Goal: Task Accomplishment & Management: Manage account settings

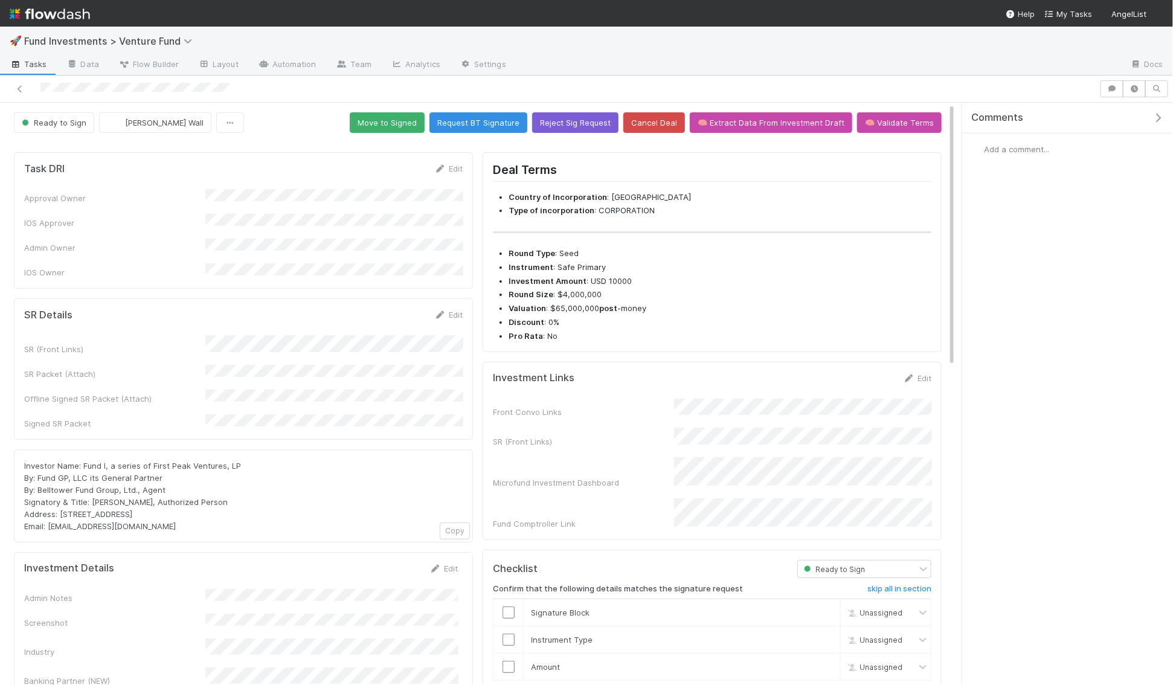
click at [1164, 114] on button "button" at bounding box center [1161, 117] width 25 height 11
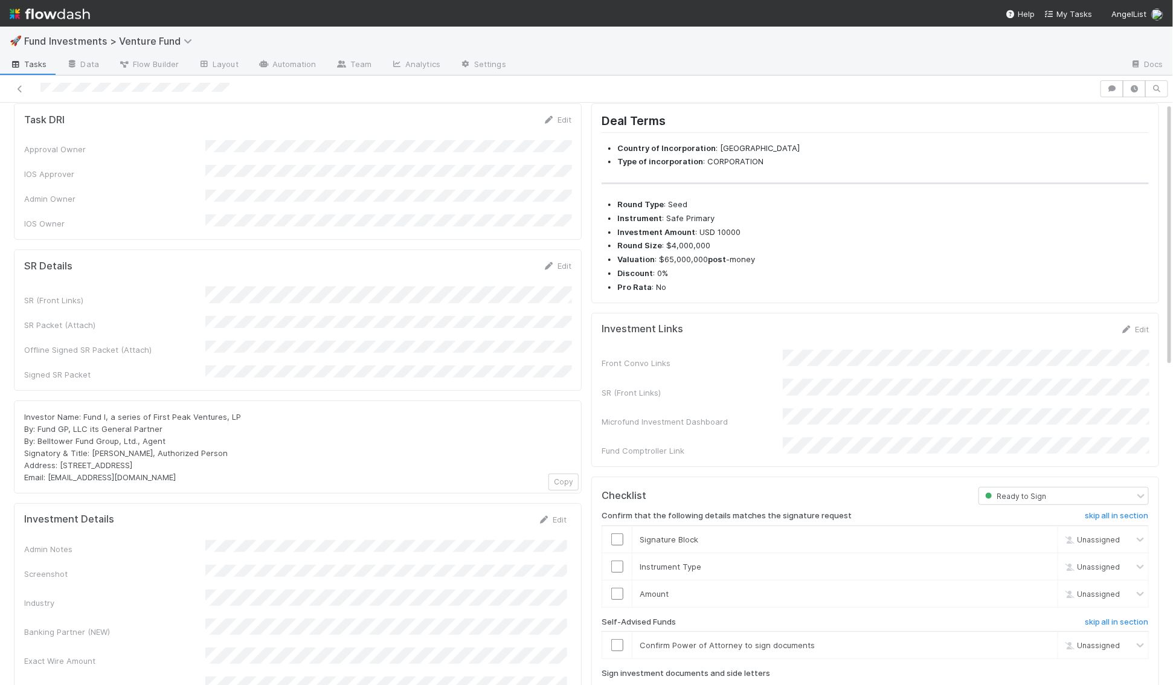
scroll to position [61, 0]
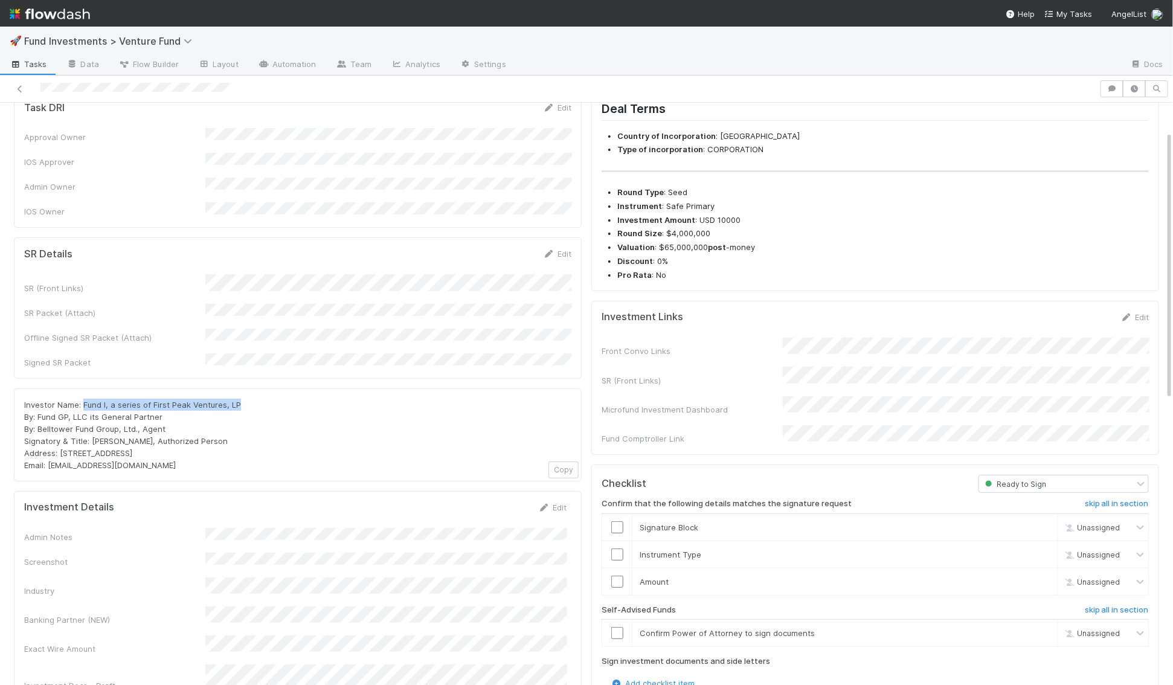
drag, startPoint x: 242, startPoint y: 376, endPoint x: 83, endPoint y: 376, distance: 158.9
click at [83, 399] on div "Investor Name: Fund I, a series of First Peak Ventures, LP By: Fund GP, LLC its…" at bounding box center [297, 435] width 547 height 73
copy span "Fund I, a series of First Peak Ventures, LP"
drag, startPoint x: 181, startPoint y: 424, endPoint x: 60, endPoint y: 425, distance: 120.9
click at [60, 425] on div "Investor Name: Fund I, a series of First Peak Ventures, LP By: Fund GP, LLC its…" at bounding box center [297, 435] width 547 height 73
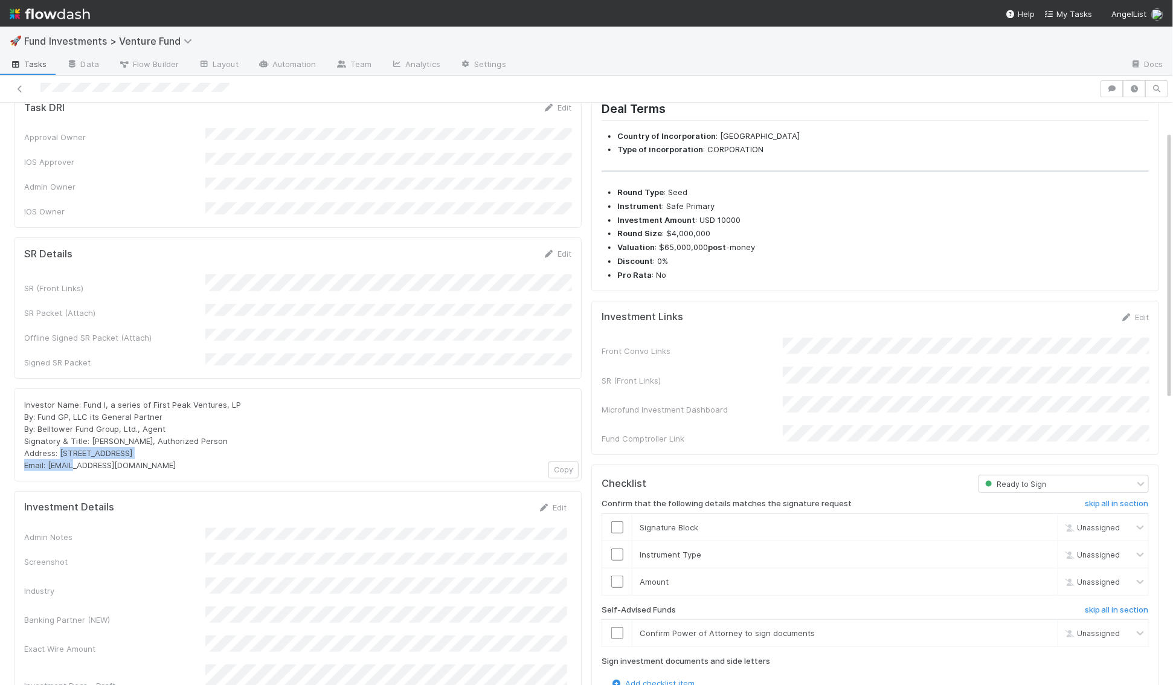
copy span "PO Box 3217, Seattle, WA 98114"
drag, startPoint x: 137, startPoint y: 436, endPoint x: 50, endPoint y: 434, distance: 86.4
click at [50, 434] on span "Investor Name: Fund I, a series of First Peak Ventures, LP By: Fund GP, LLC its…" at bounding box center [132, 435] width 217 height 70
copy span "irstpeak@angellist.com"
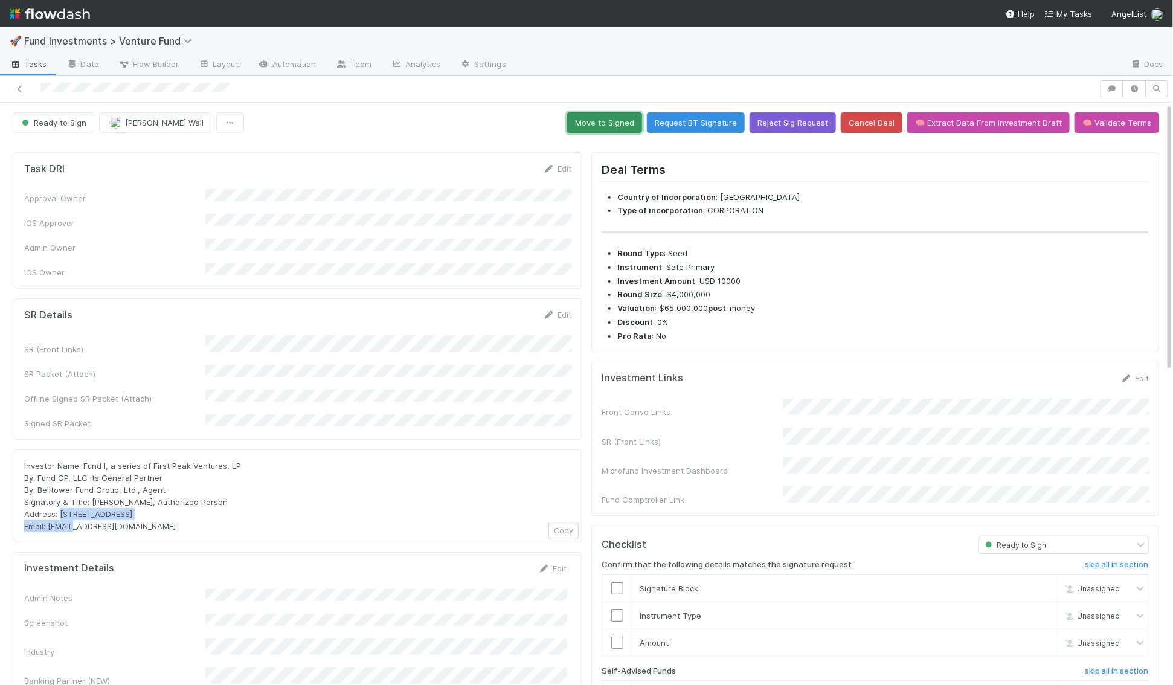
click at [629, 125] on button "Move to Signed" at bounding box center [604, 122] width 75 height 21
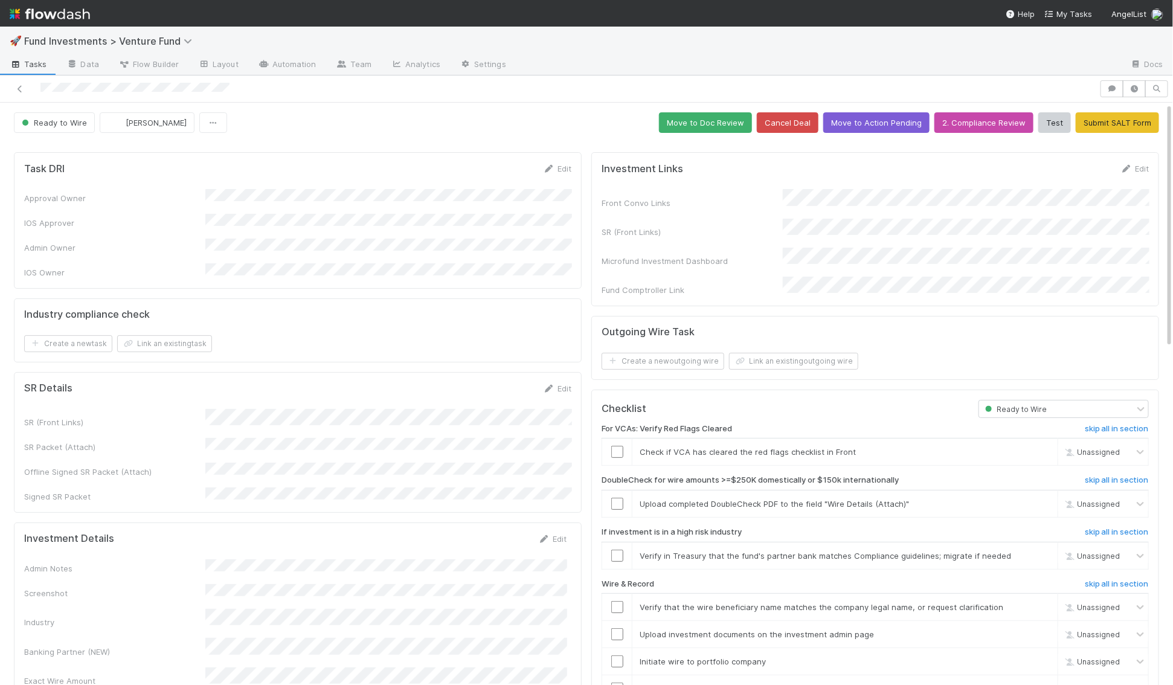
scroll to position [1, 0]
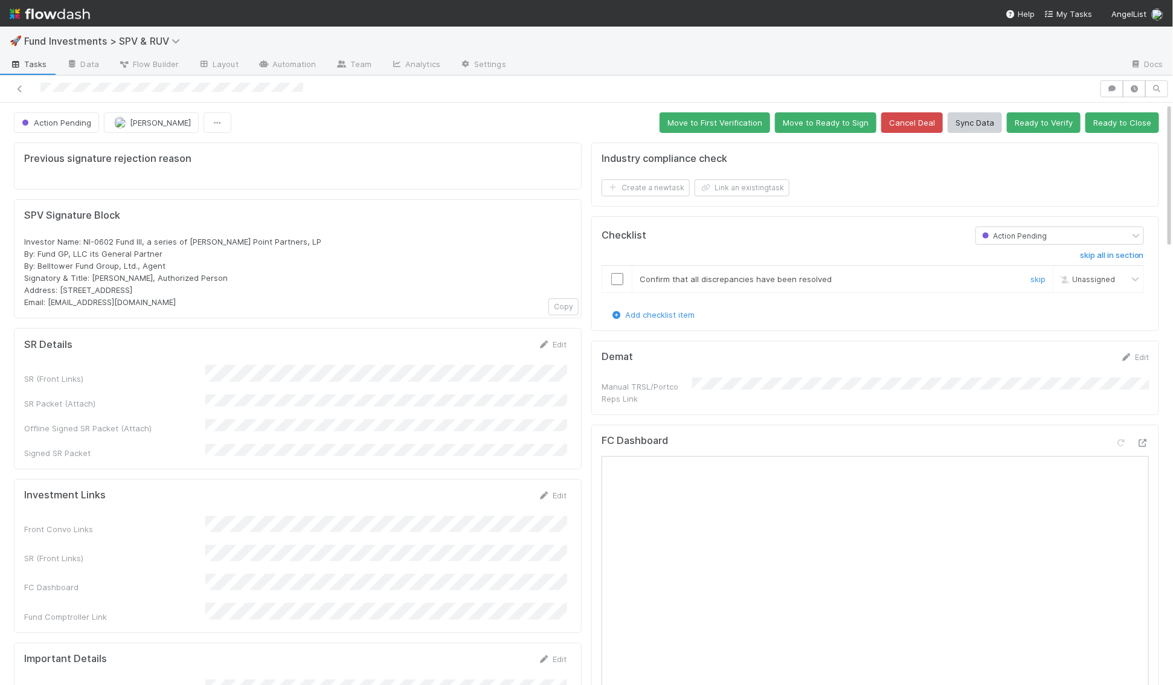
click at [620, 273] on input "checkbox" at bounding box center [617, 279] width 12 height 12
click at [615, 276] on input "checkbox" at bounding box center [617, 279] width 12 height 12
click at [73, 124] on span "Action Pending" at bounding box center [55, 123] width 72 height 10
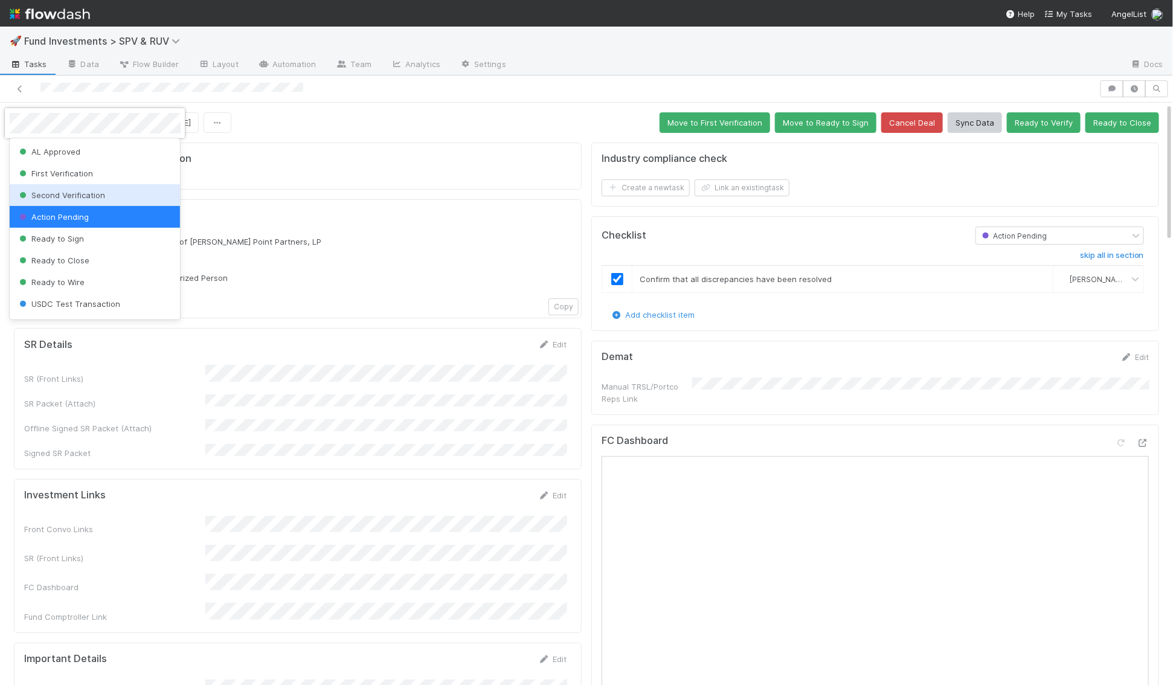
click at [94, 195] on span "Second Verification" at bounding box center [61, 195] width 88 height 10
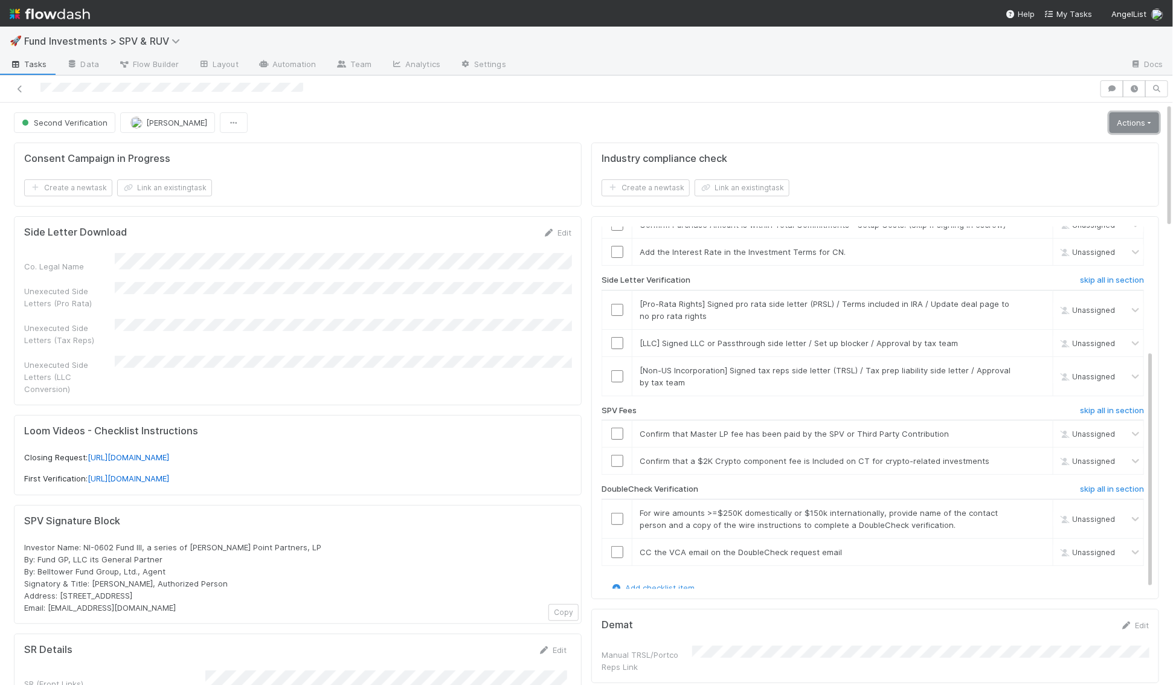
click at [1122, 127] on link "Actions" at bounding box center [1135, 122] width 50 height 21
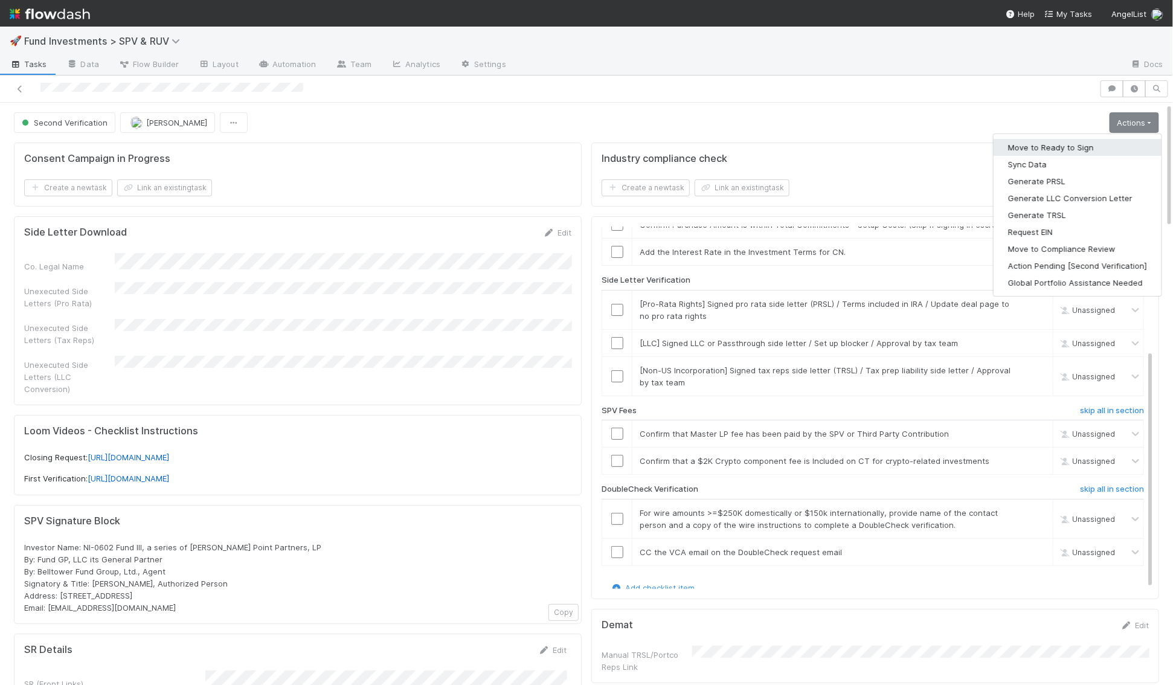
click at [1084, 141] on button "Move to Ready to Sign" at bounding box center [1078, 147] width 168 height 17
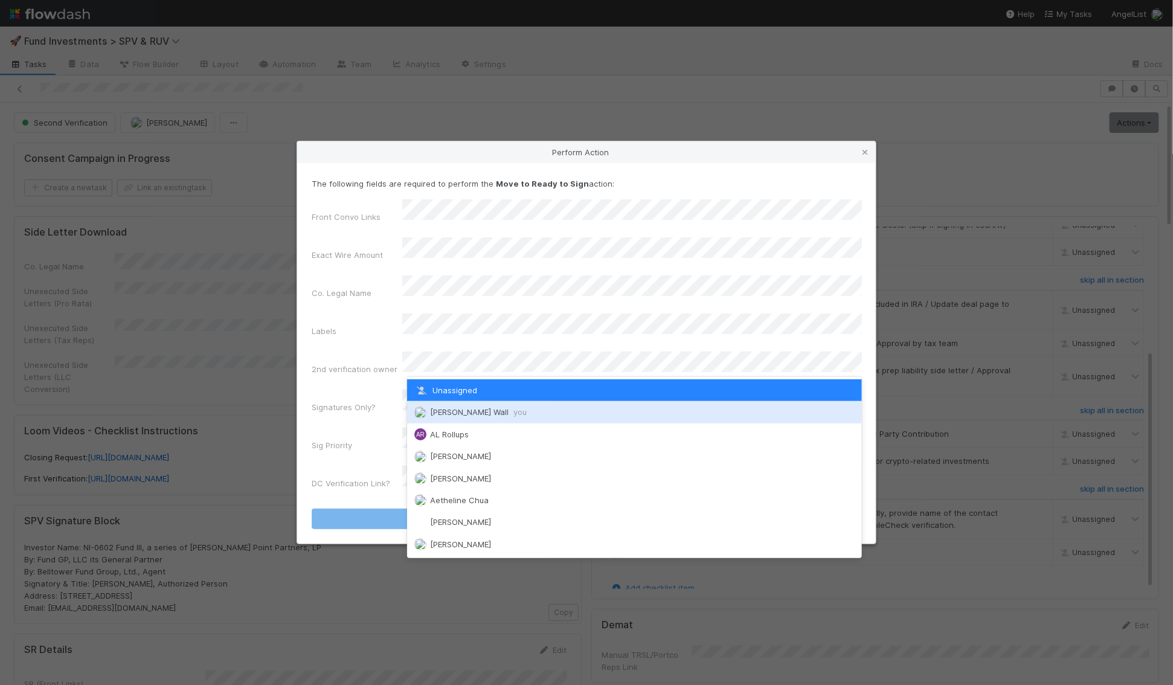
click at [421, 408] on img at bounding box center [421, 413] width 12 height 12
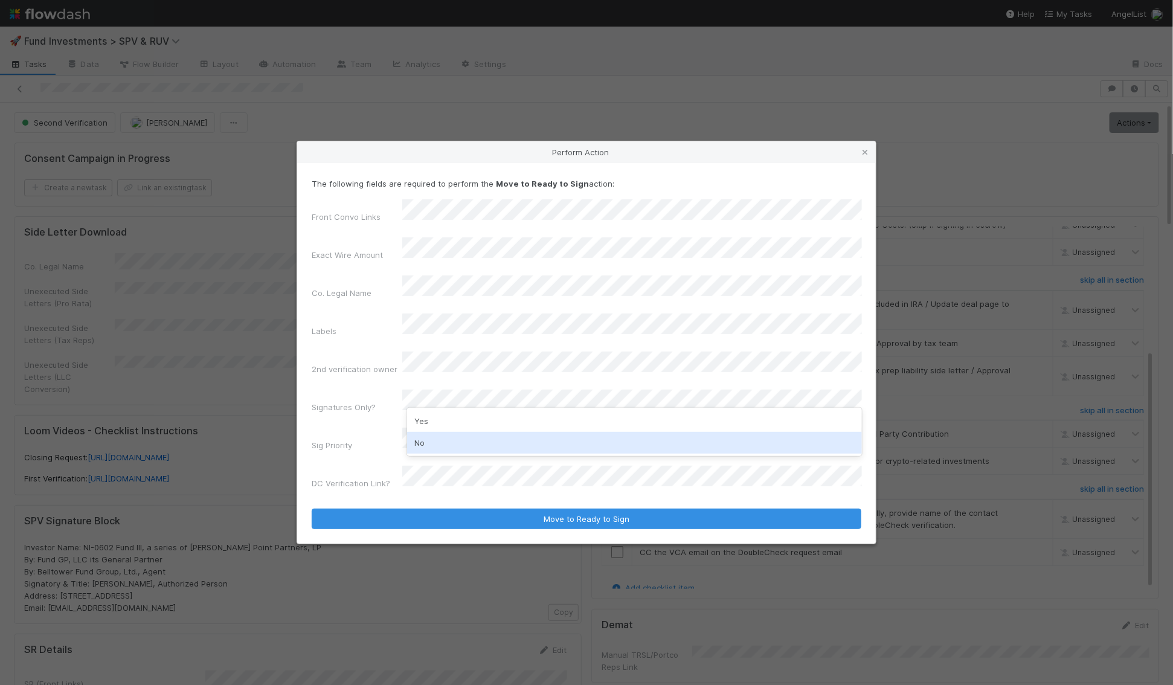
click at [419, 437] on div "No" at bounding box center [634, 443] width 455 height 22
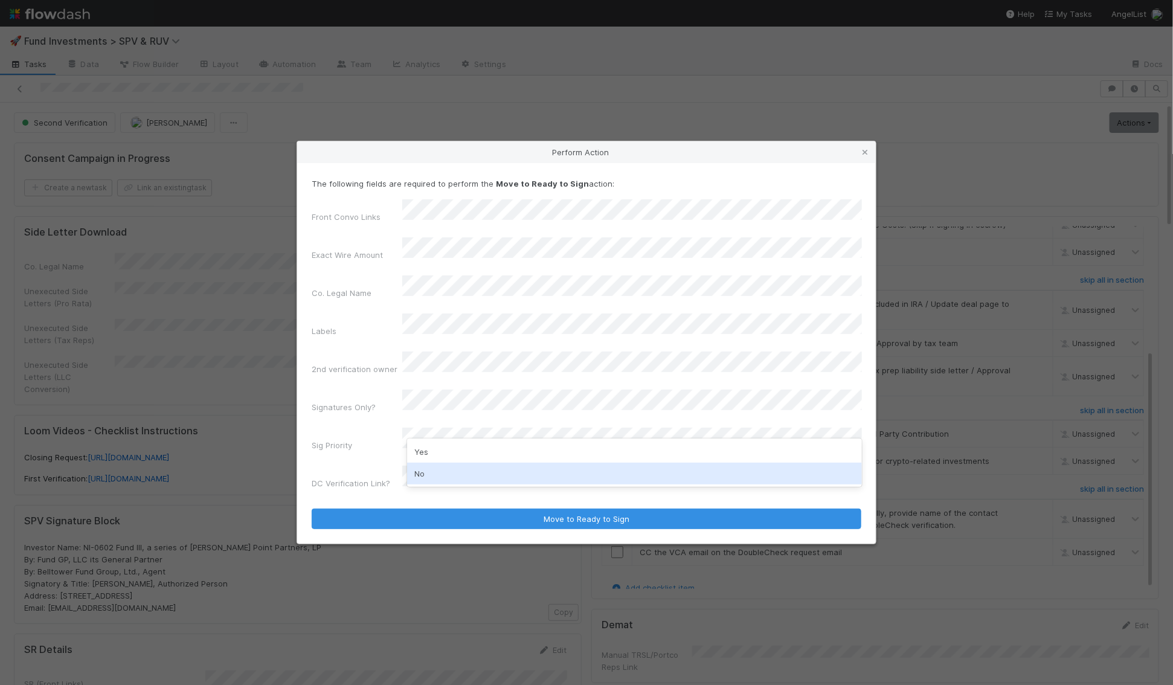
click at [421, 468] on div "No" at bounding box center [634, 474] width 455 height 22
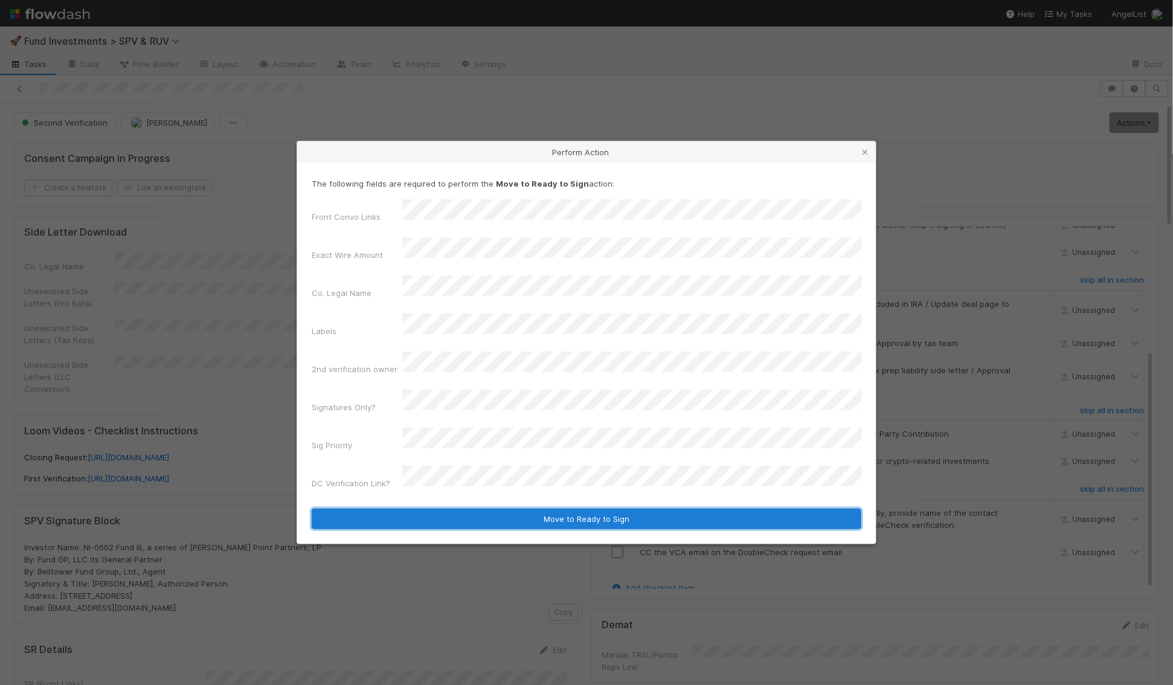
click at [431, 509] on button "Move to Ready to Sign" at bounding box center [587, 519] width 550 height 21
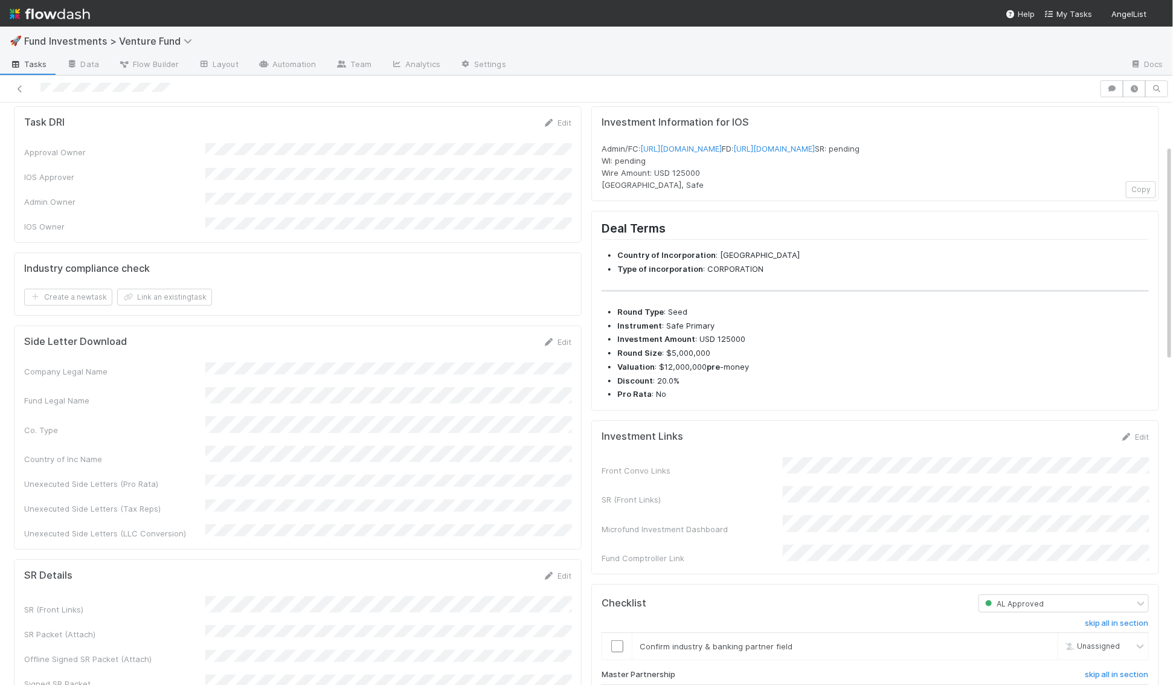
scroll to position [114, 0]
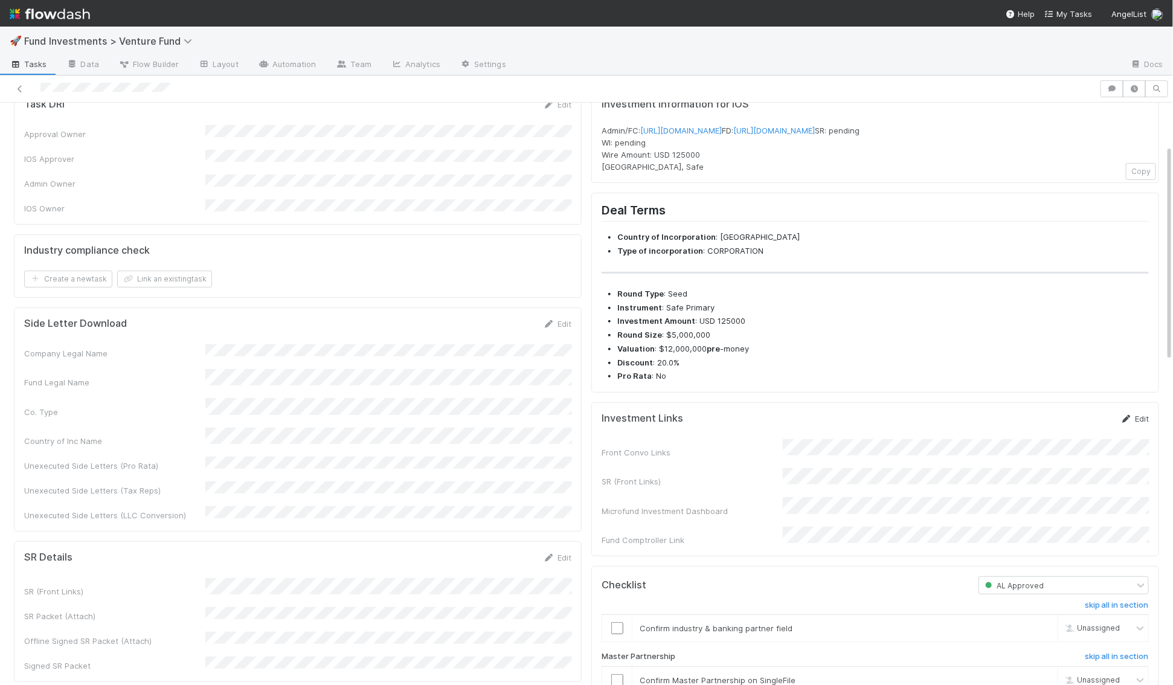
click at [1132, 423] on icon at bounding box center [1127, 419] width 12 height 8
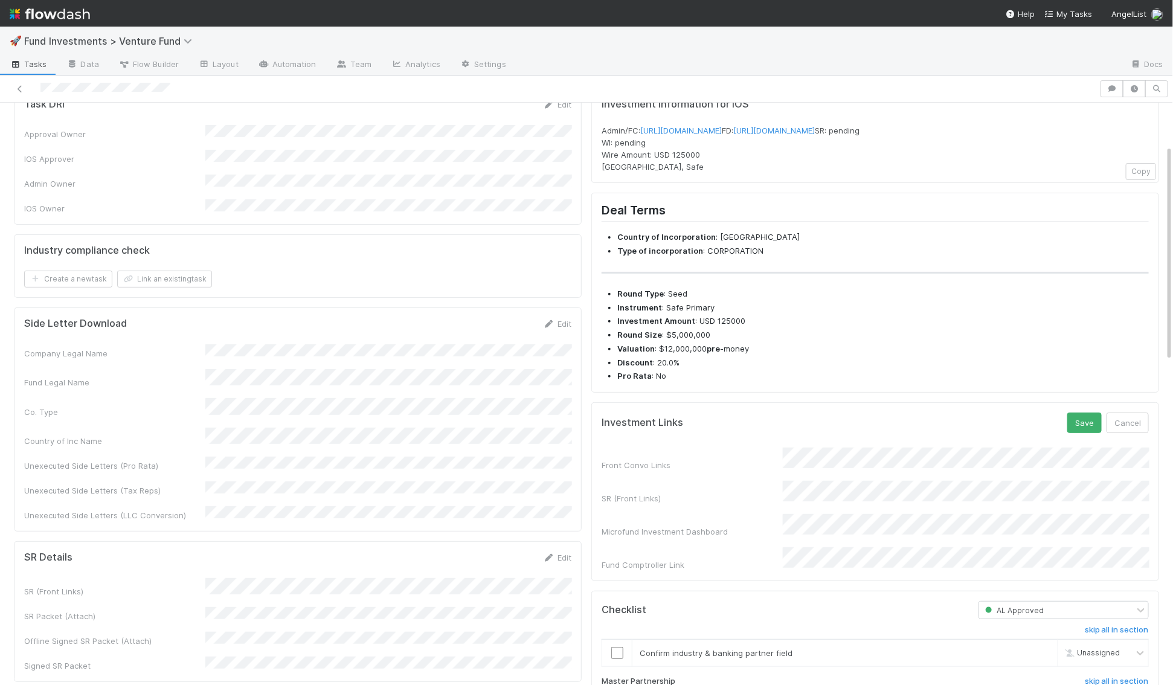
click at [750, 505] on div "SR (Front Links)" at bounding box center [875, 493] width 547 height 24
click at [1091, 433] on button "Save" at bounding box center [1085, 423] width 34 height 21
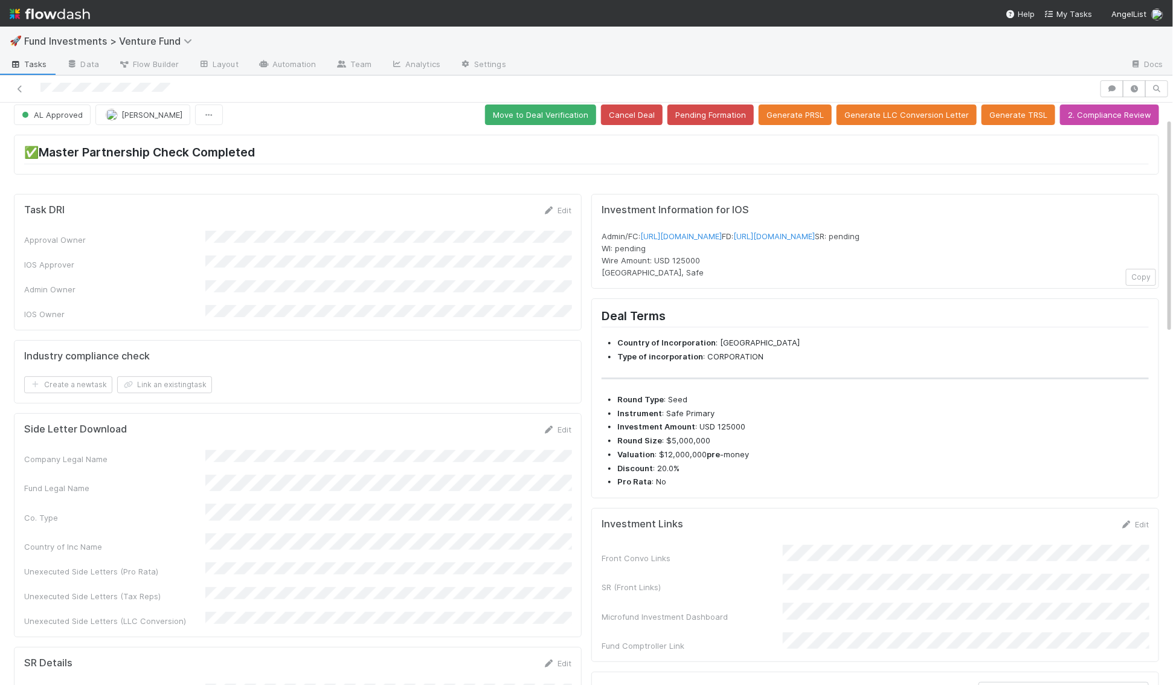
scroll to position [0, 0]
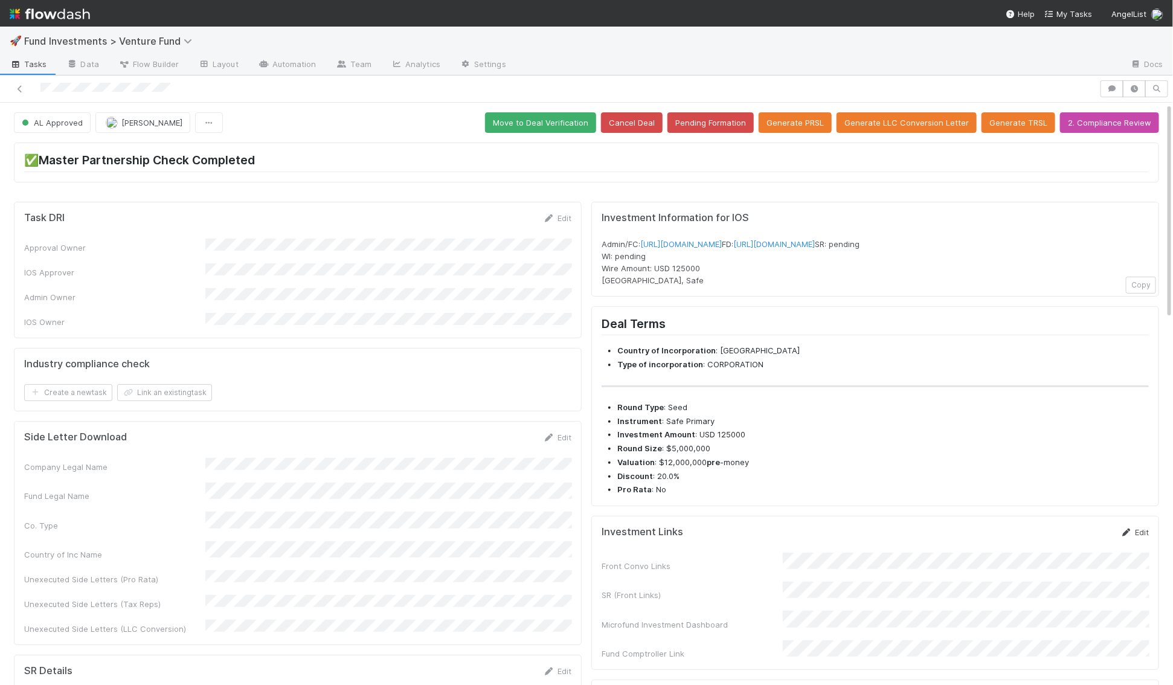
click at [1128, 537] on icon at bounding box center [1127, 533] width 12 height 8
click at [683, 618] on div "SR (Front Links)" at bounding box center [875, 607] width 547 height 24
click at [1083, 547] on button "Save" at bounding box center [1085, 536] width 34 height 21
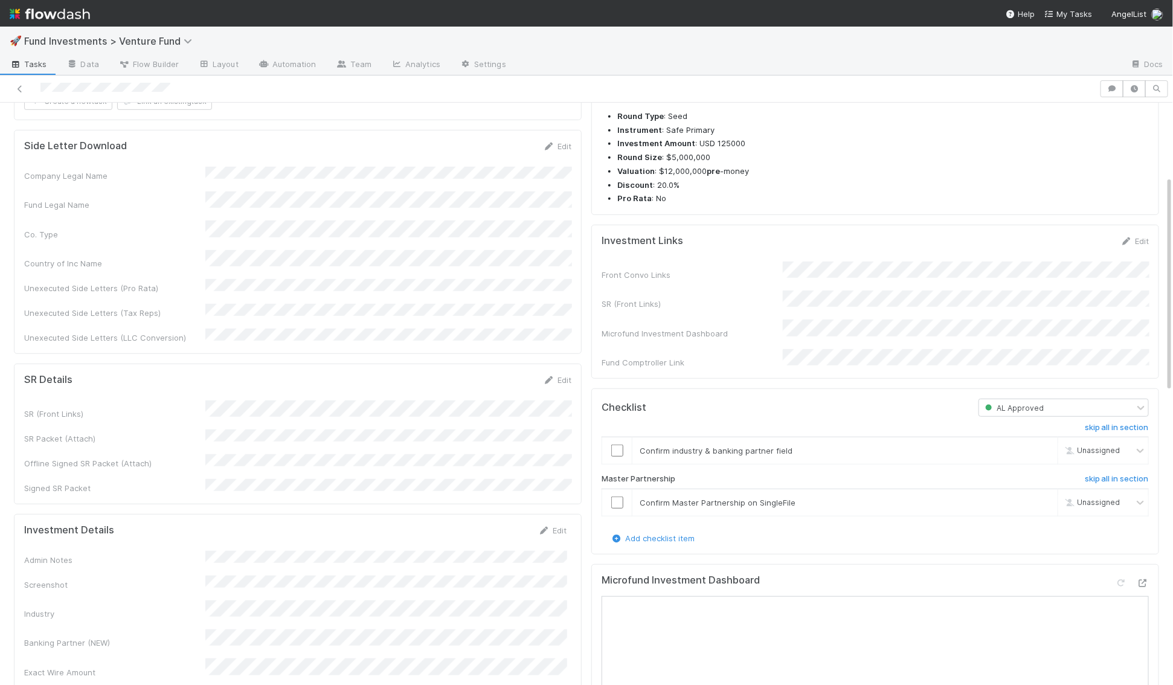
scroll to position [575, 0]
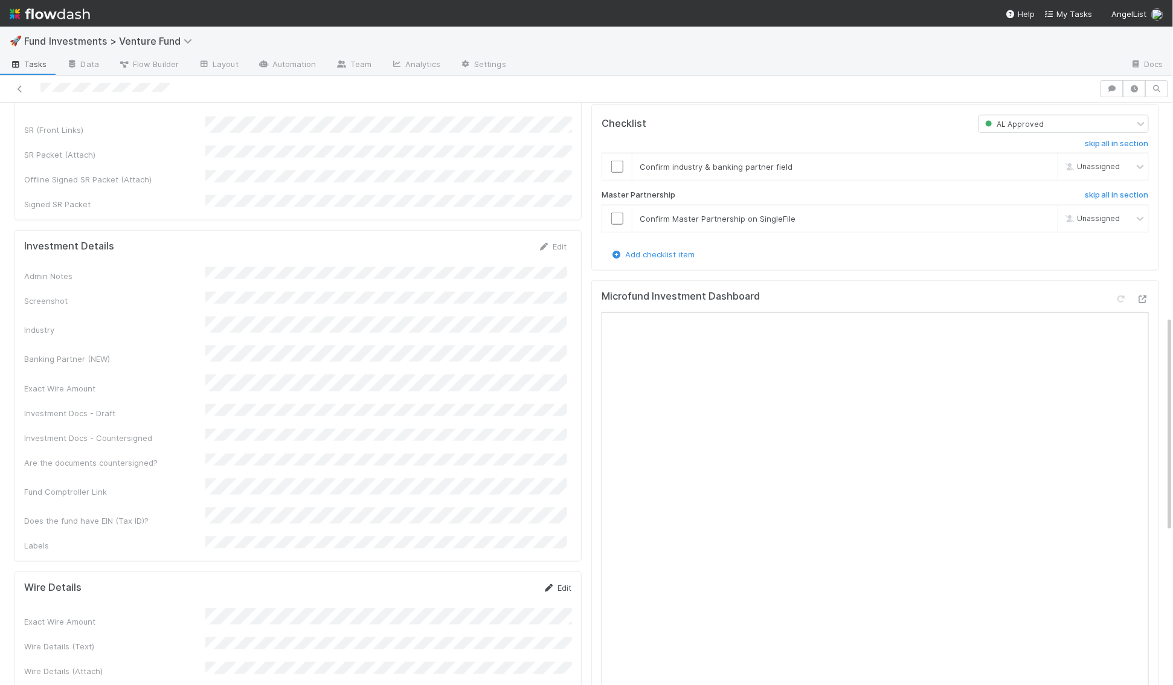
click at [555, 583] on link "Edit" at bounding box center [557, 588] width 28 height 10
click at [508, 582] on button "Save" at bounding box center [507, 592] width 34 height 21
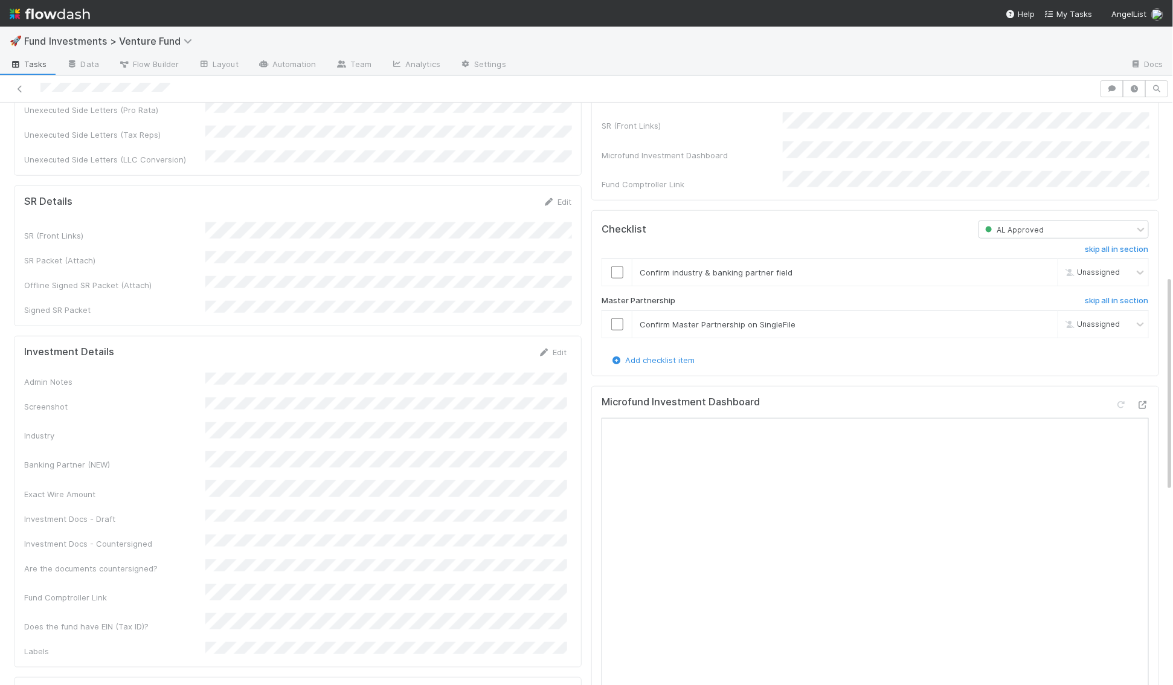
scroll to position [466, 0]
click at [562, 351] on link "Edit" at bounding box center [552, 356] width 28 height 10
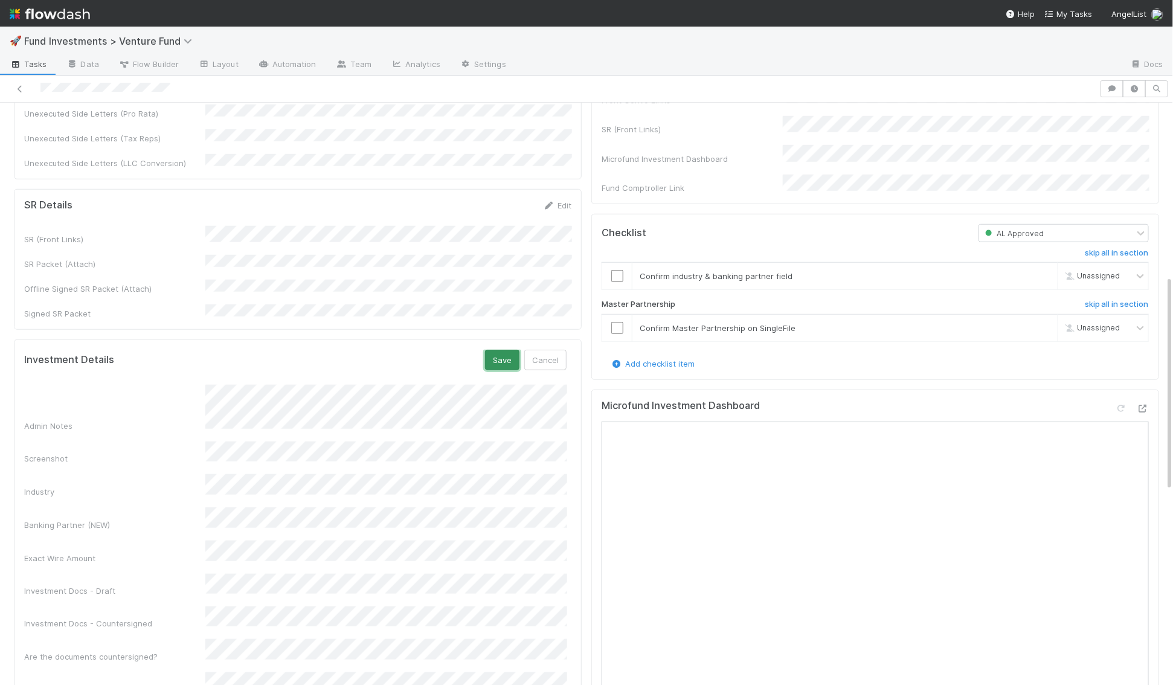
click at [493, 350] on button "Save" at bounding box center [502, 360] width 34 height 21
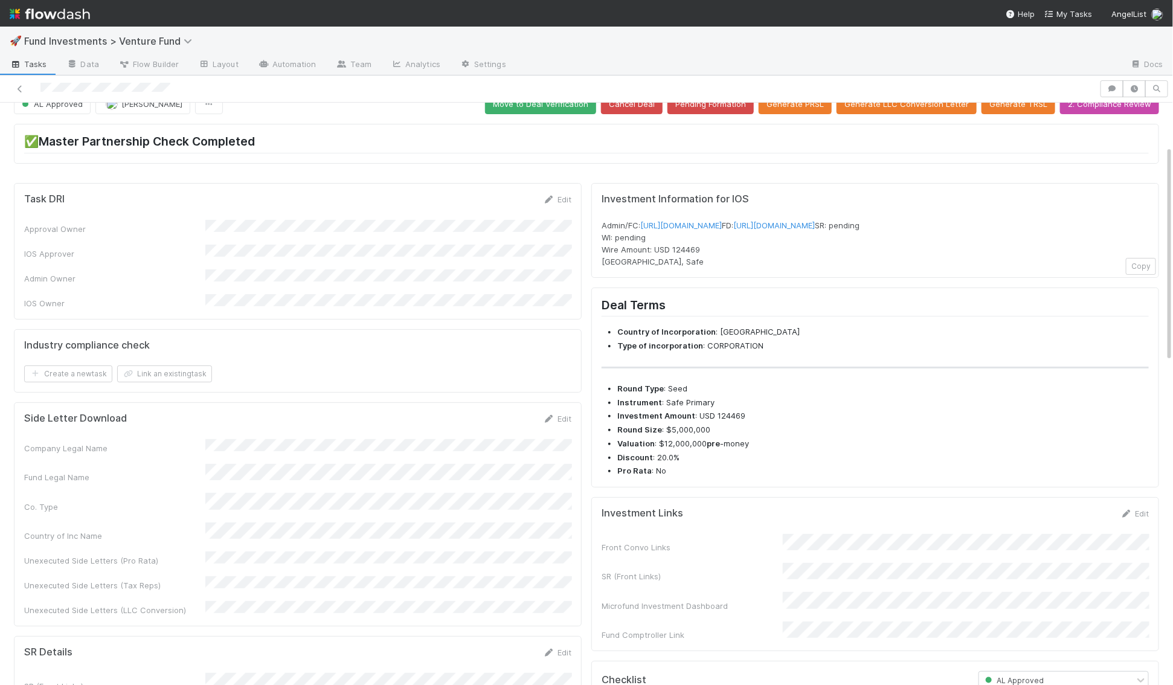
scroll to position [0, 0]
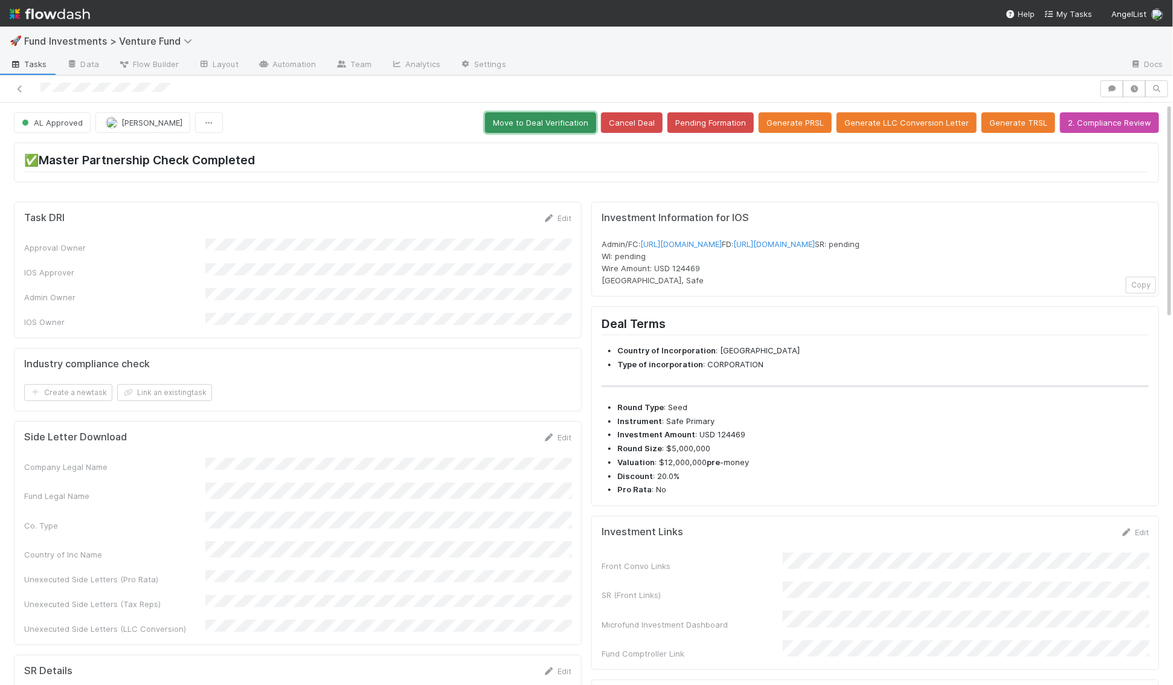
click at [581, 115] on button "Move to Deal Verification" at bounding box center [540, 122] width 111 height 21
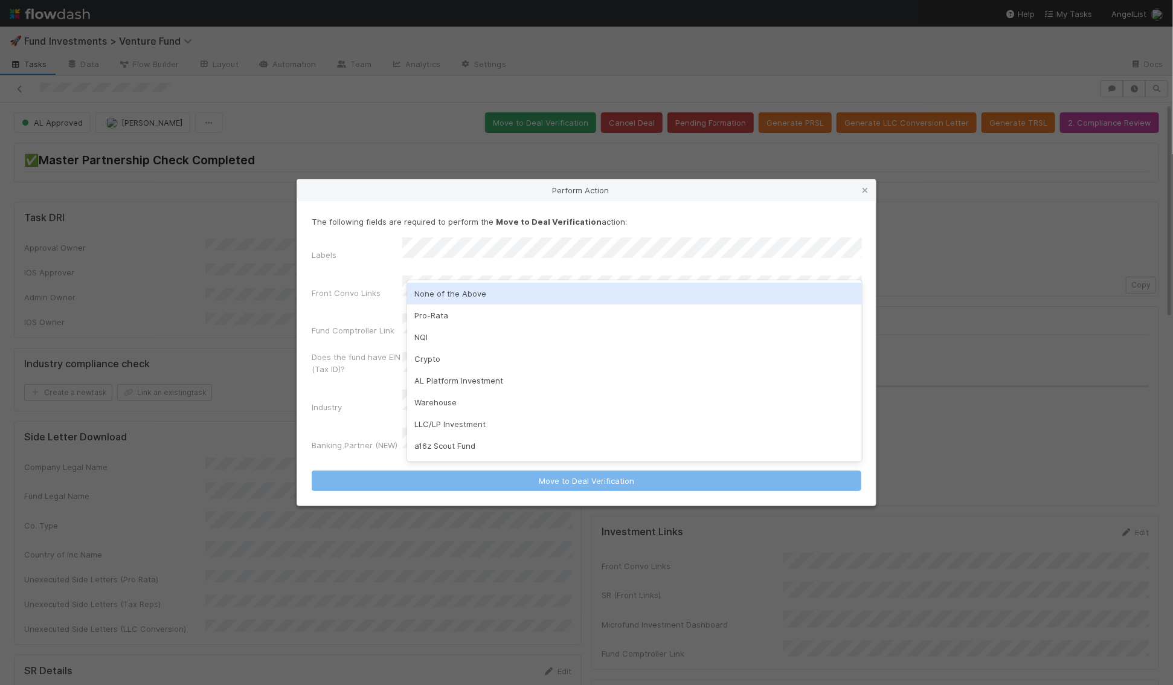
click at [457, 296] on div "None of the Above" at bounding box center [634, 294] width 455 height 22
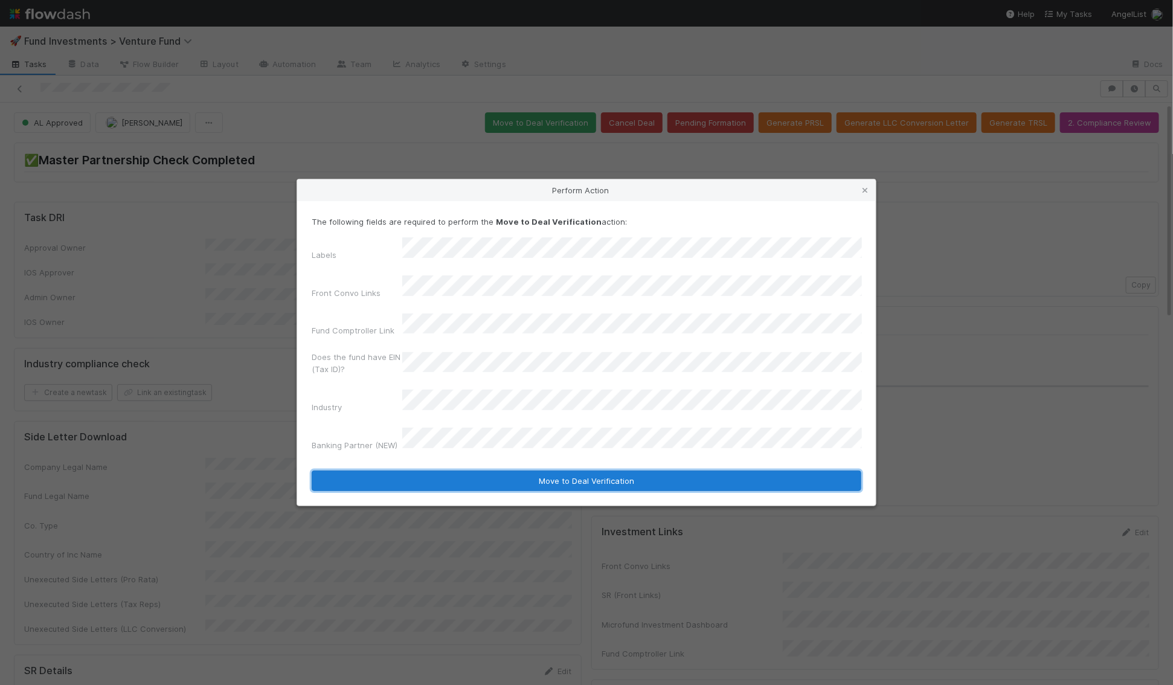
click at [465, 471] on button "Move to Deal Verification" at bounding box center [587, 481] width 550 height 21
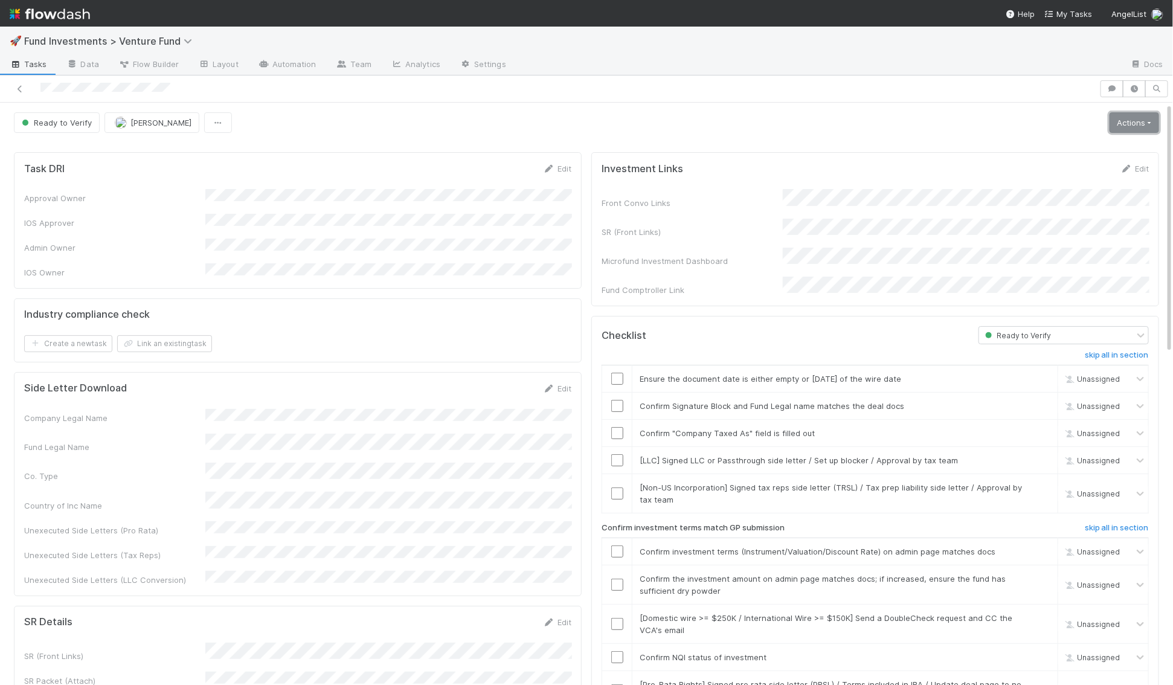
click at [1120, 120] on link "Actions" at bounding box center [1135, 122] width 50 height 21
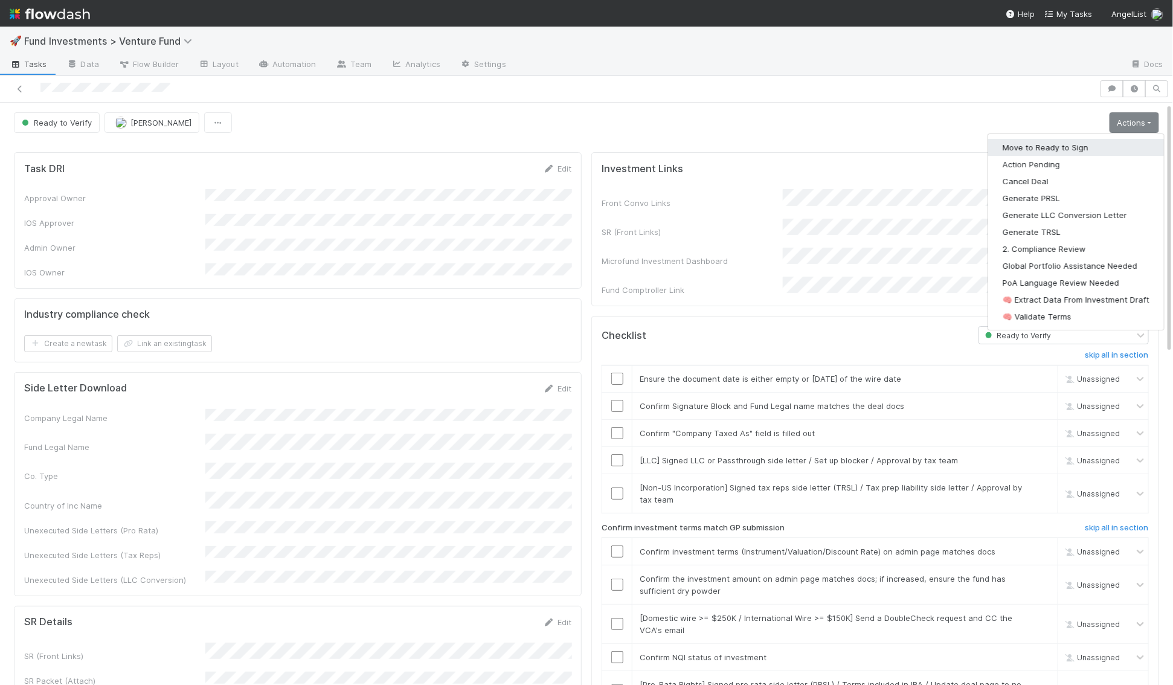
click at [1079, 150] on button "Move to Ready to Sign" at bounding box center [1077, 147] width 176 height 17
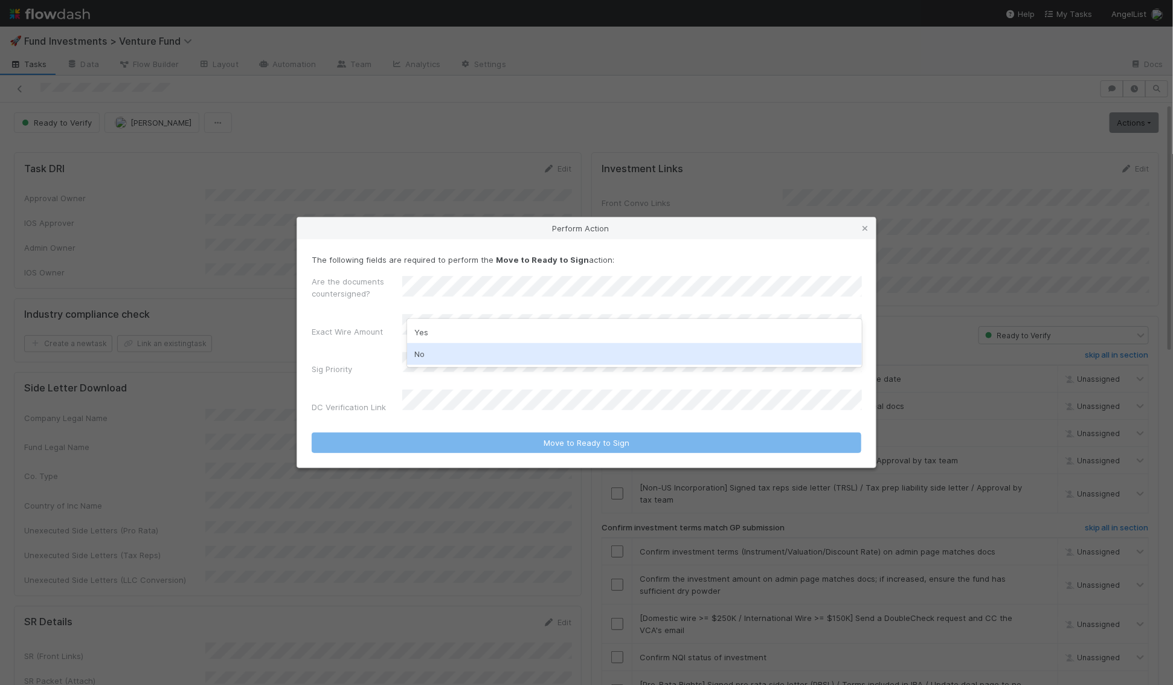
click at [452, 354] on div "No" at bounding box center [634, 354] width 455 height 22
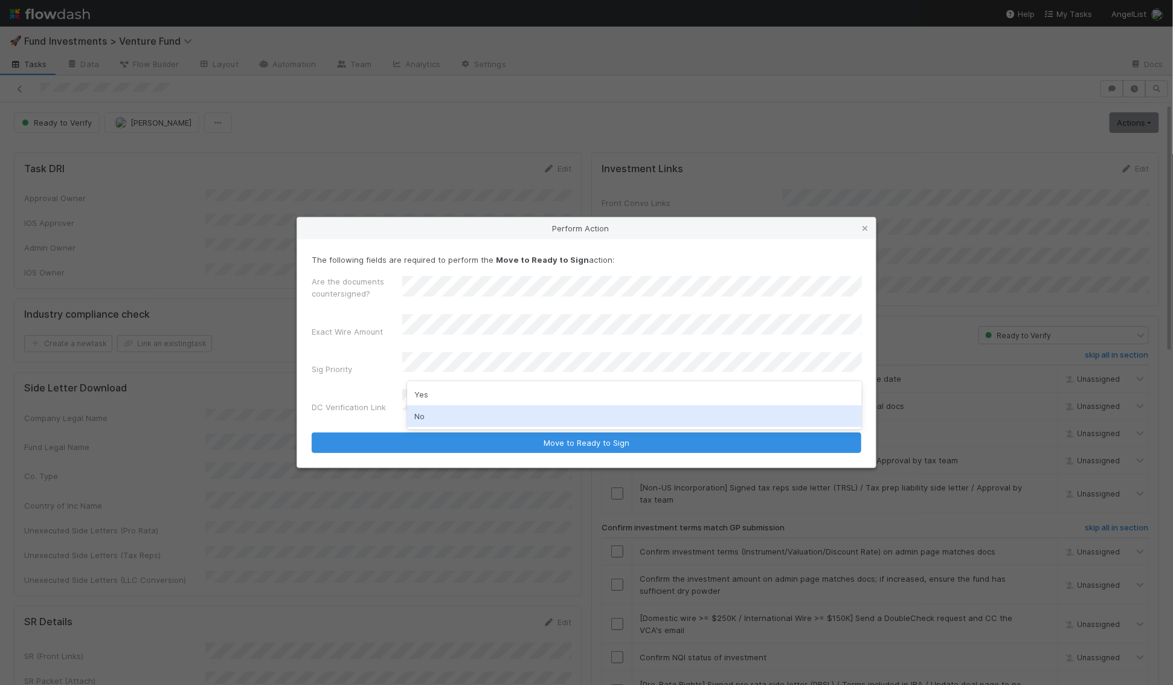
click at [430, 415] on div "No" at bounding box center [634, 416] width 455 height 22
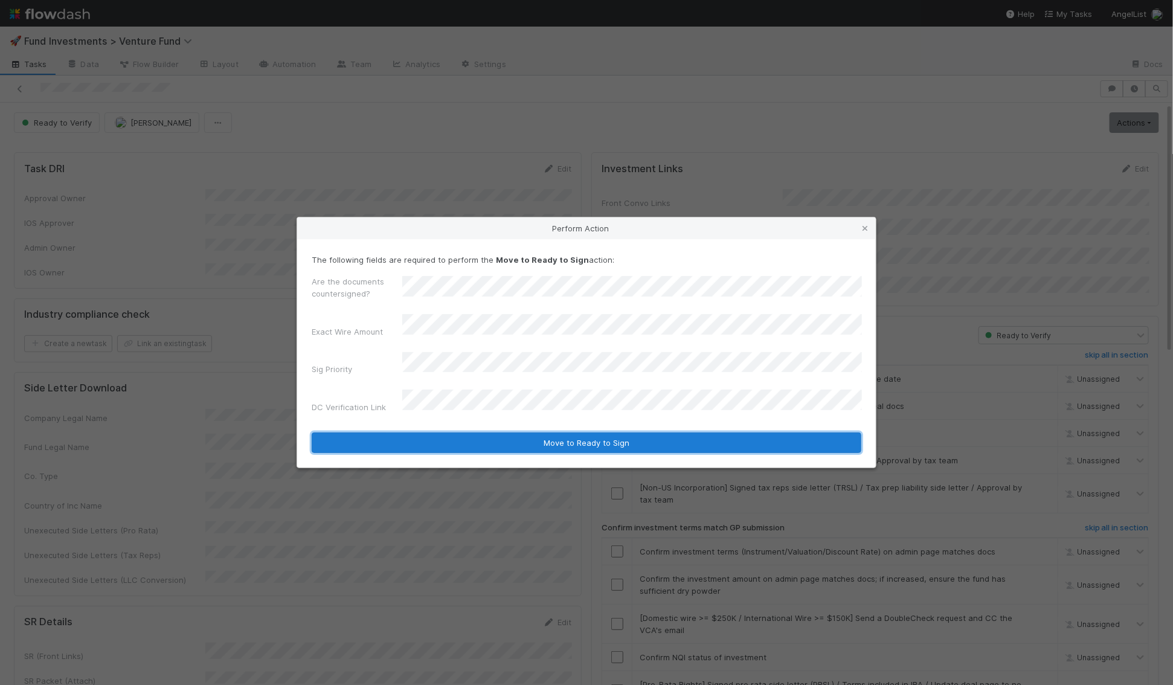
click at [488, 440] on button "Move to Ready to Sign" at bounding box center [587, 443] width 550 height 21
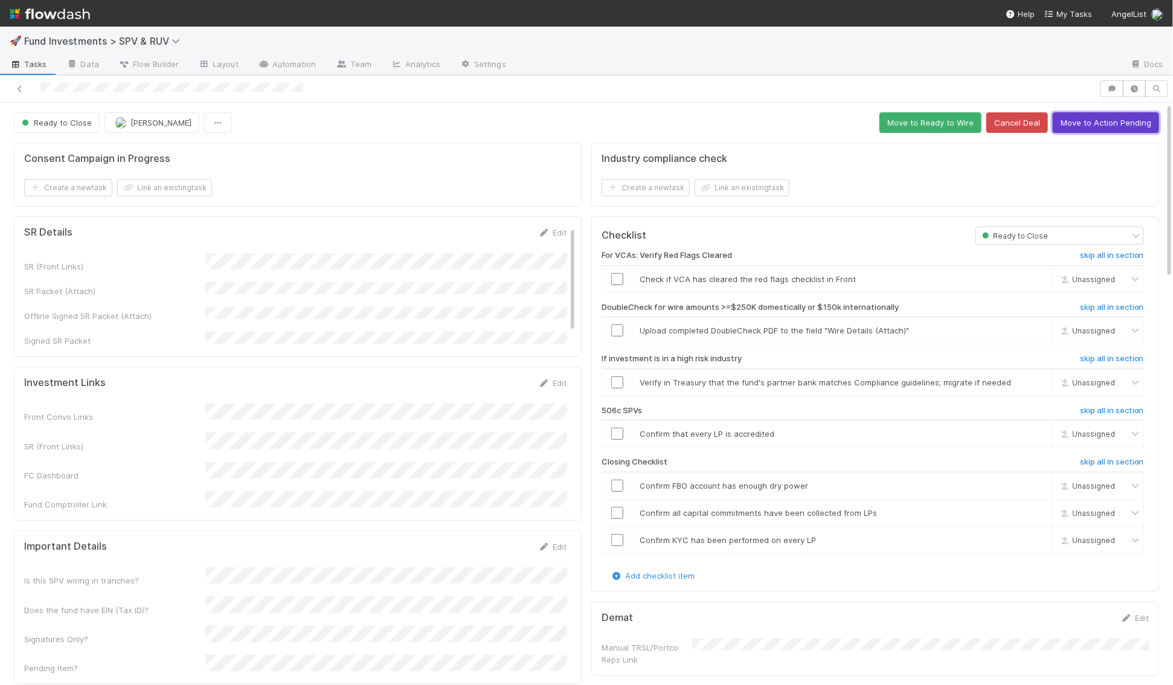
click at [1115, 123] on button "Move to Action Pending" at bounding box center [1106, 122] width 106 height 21
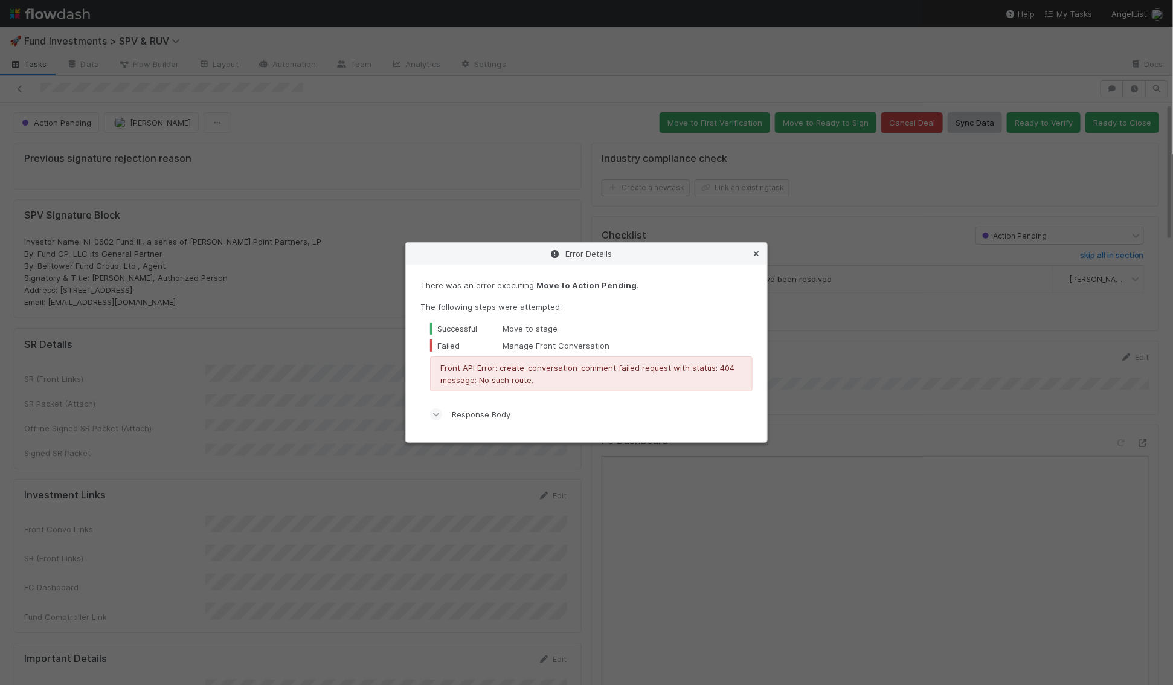
click at [758, 255] on icon at bounding box center [756, 254] width 12 height 8
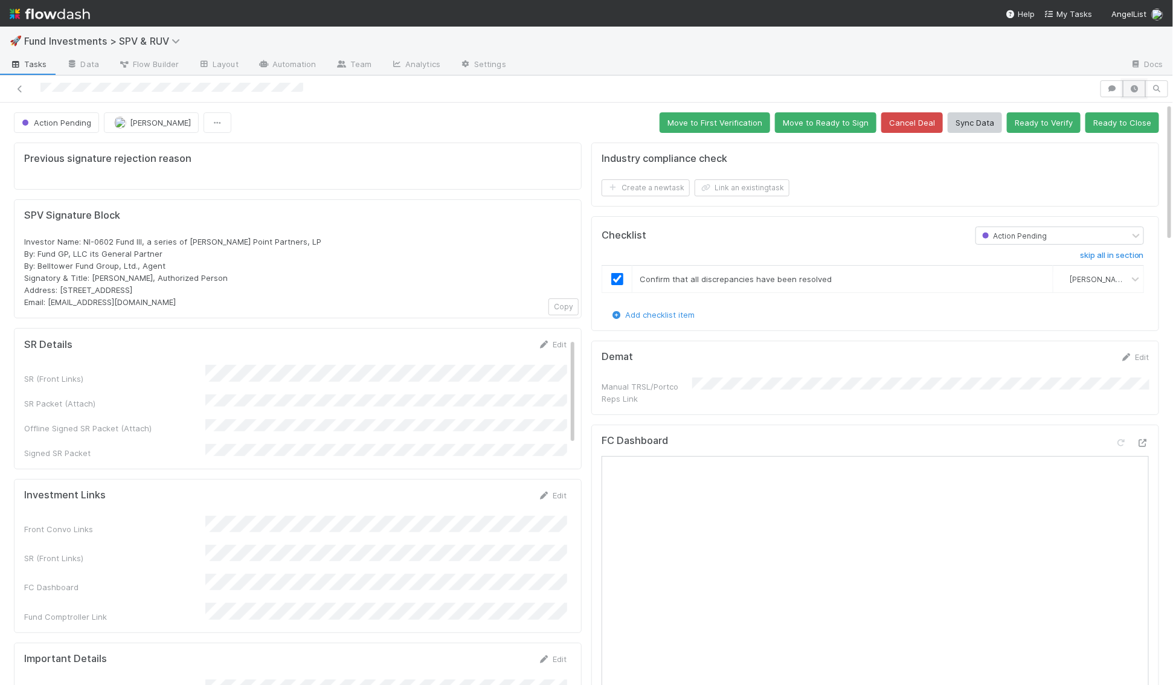
click at [1134, 89] on icon "button" at bounding box center [1135, 88] width 12 height 7
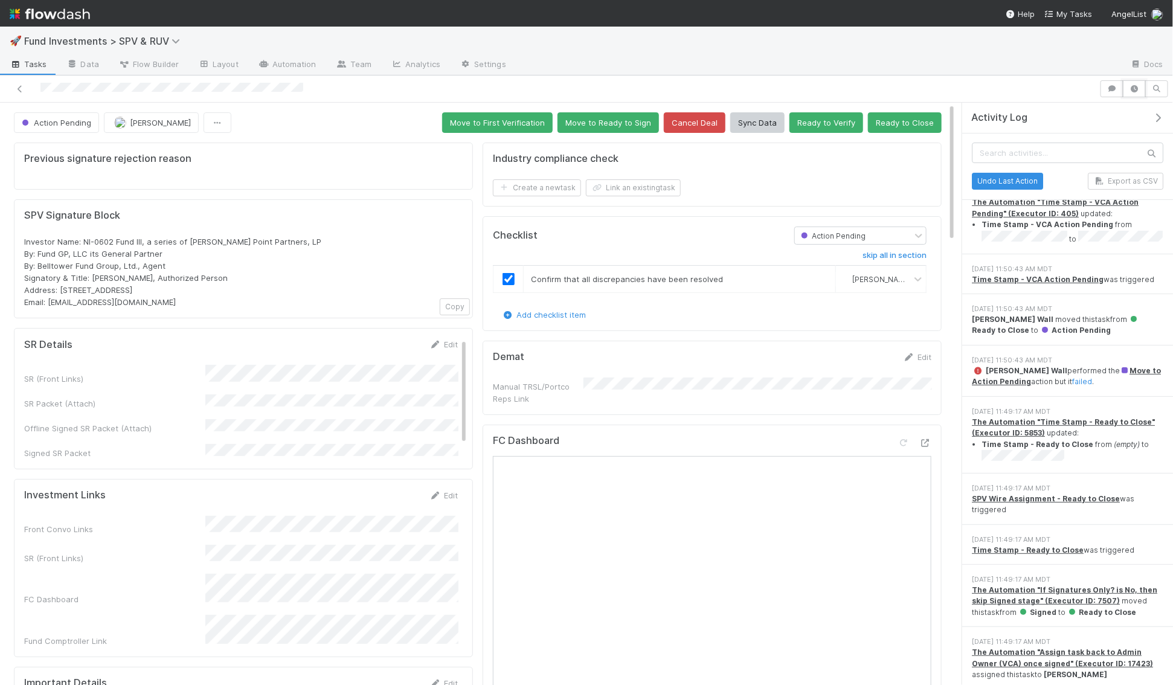
scroll to position [1, 0]
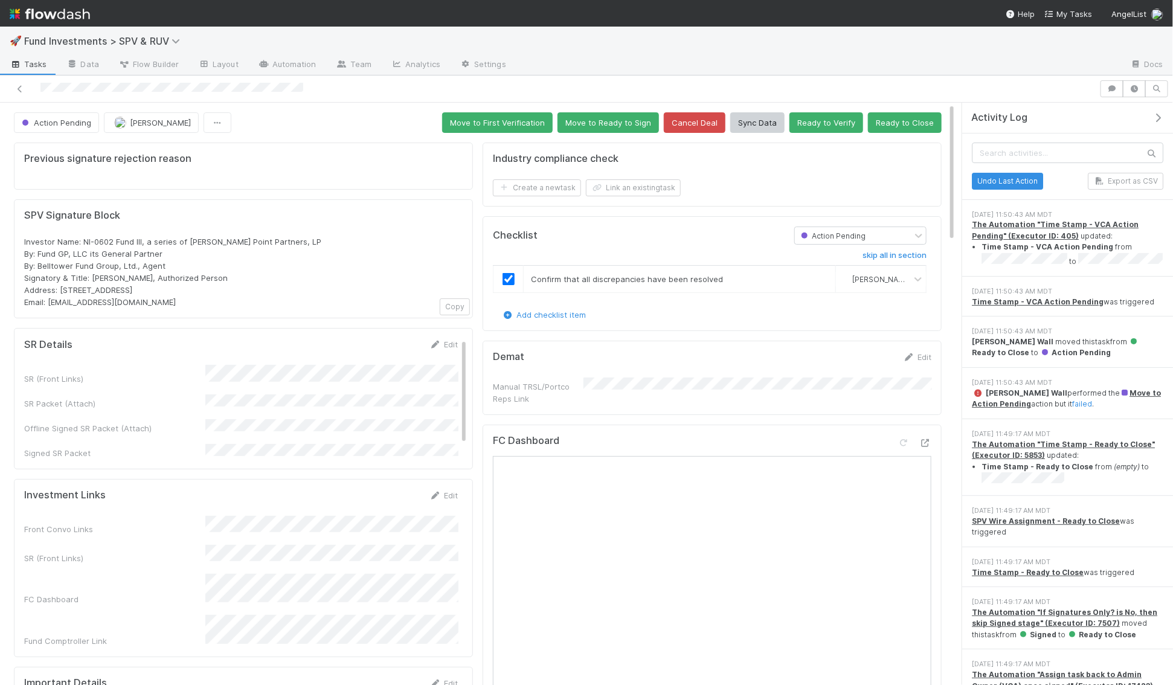
click at [1157, 117] on icon "button" at bounding box center [1158, 118] width 12 height 10
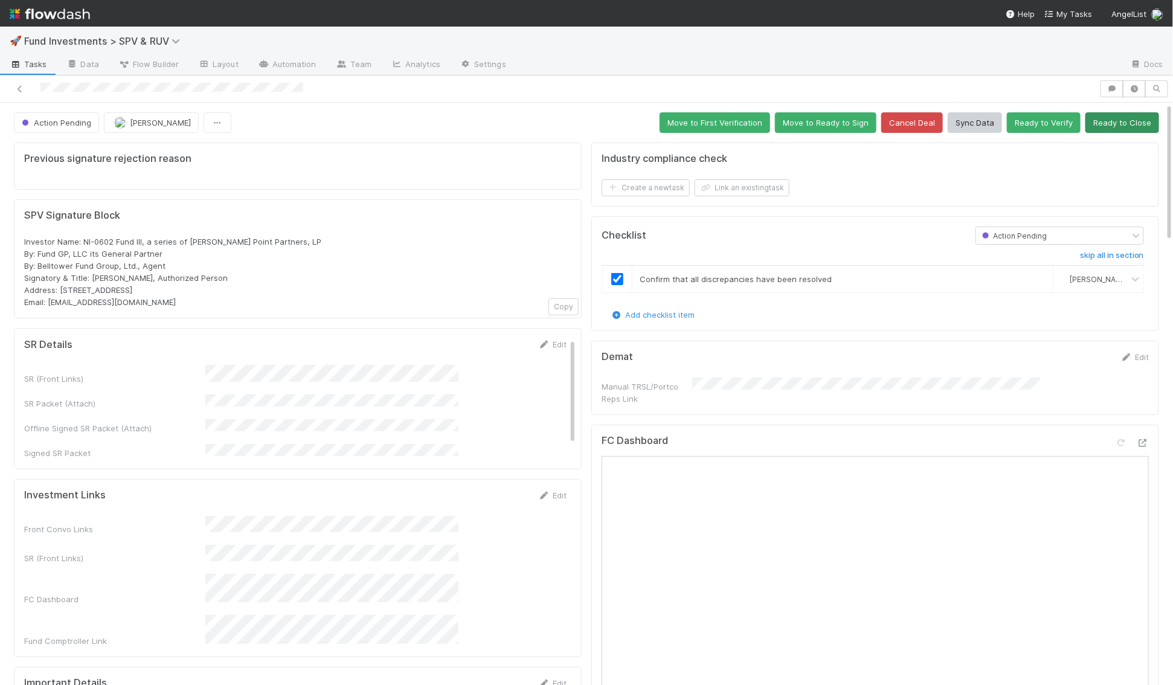
scroll to position [45, 0]
click at [1135, 88] on icon "button" at bounding box center [1135, 88] width 12 height 7
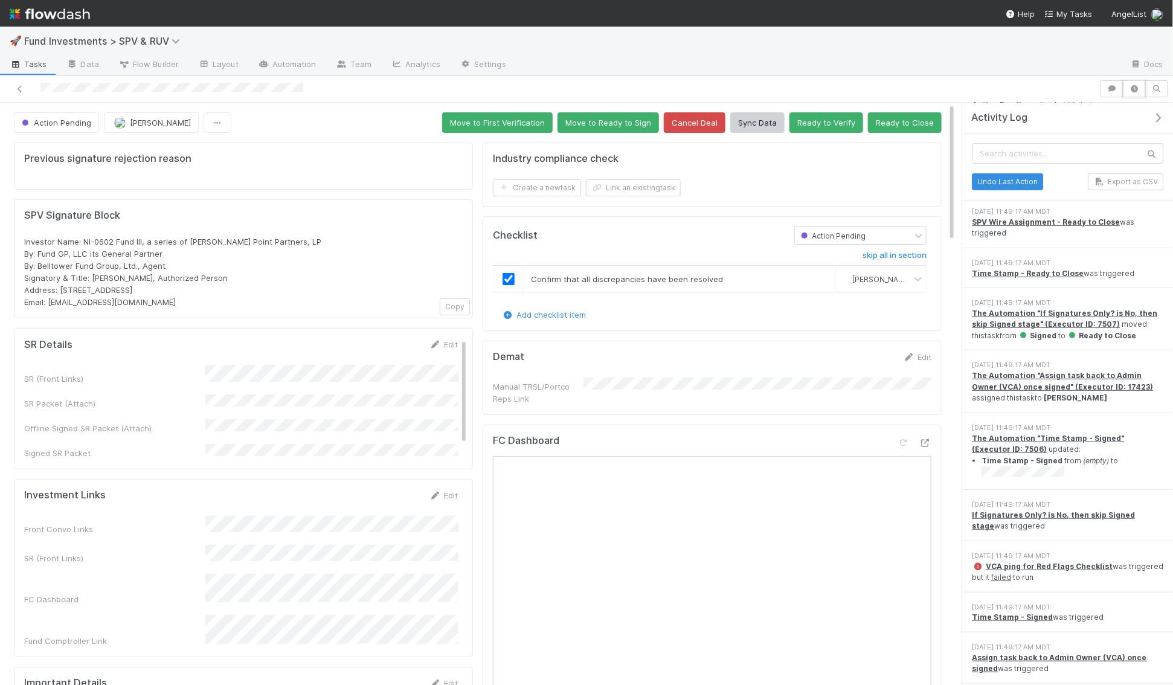
scroll to position [310, 0]
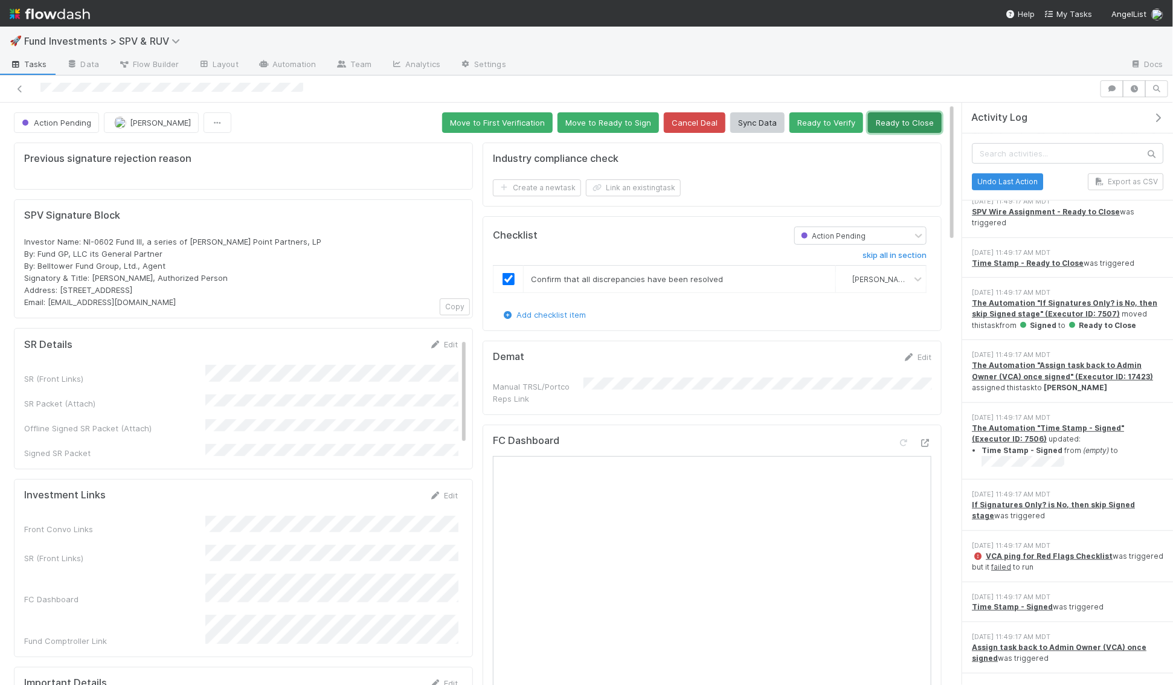
click at [893, 118] on button "Ready to Close" at bounding box center [905, 122] width 74 height 21
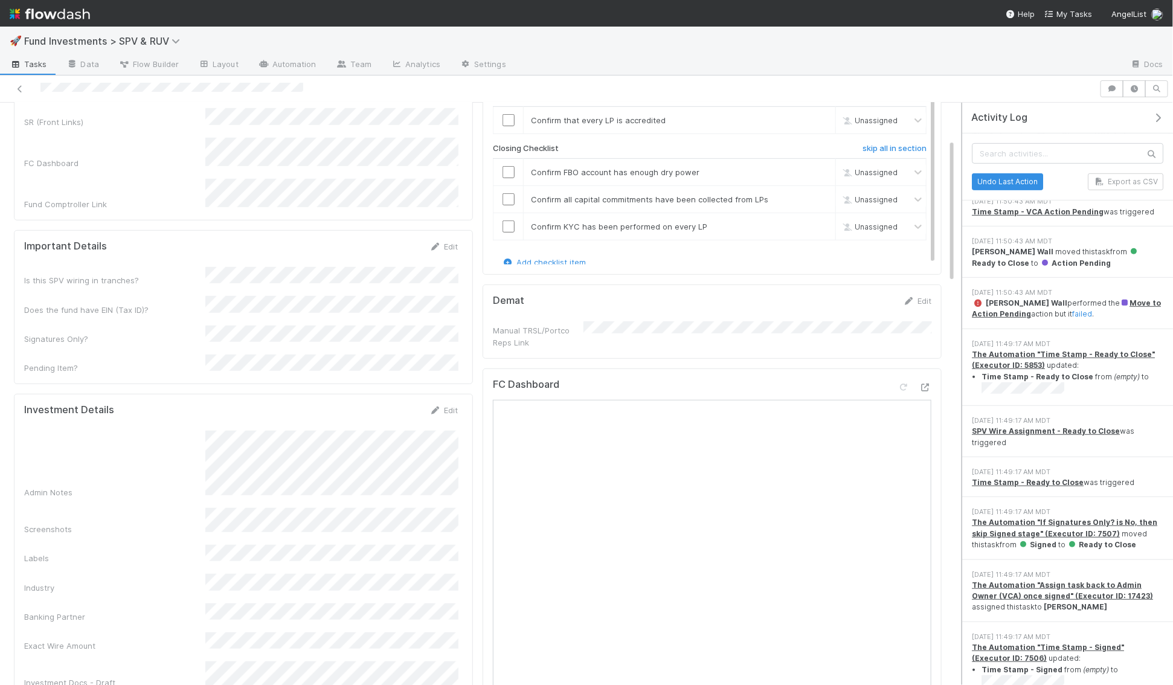
scroll to position [0, 0]
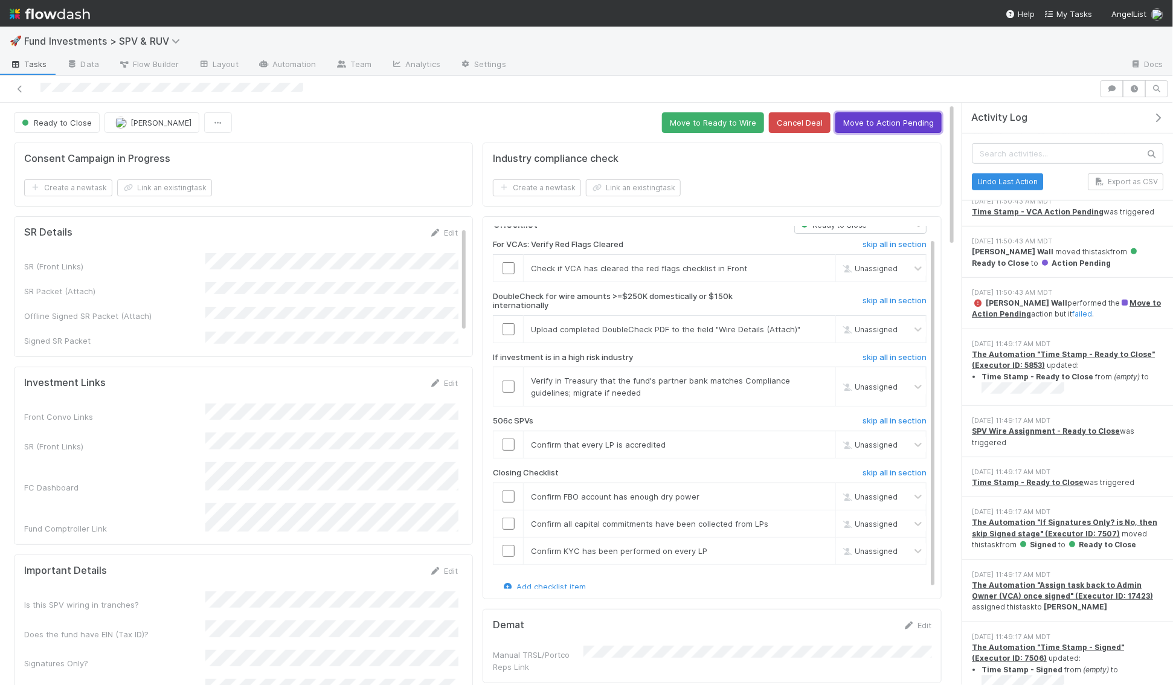
click at [881, 124] on button "Move to Action Pending" at bounding box center [889, 122] width 106 height 21
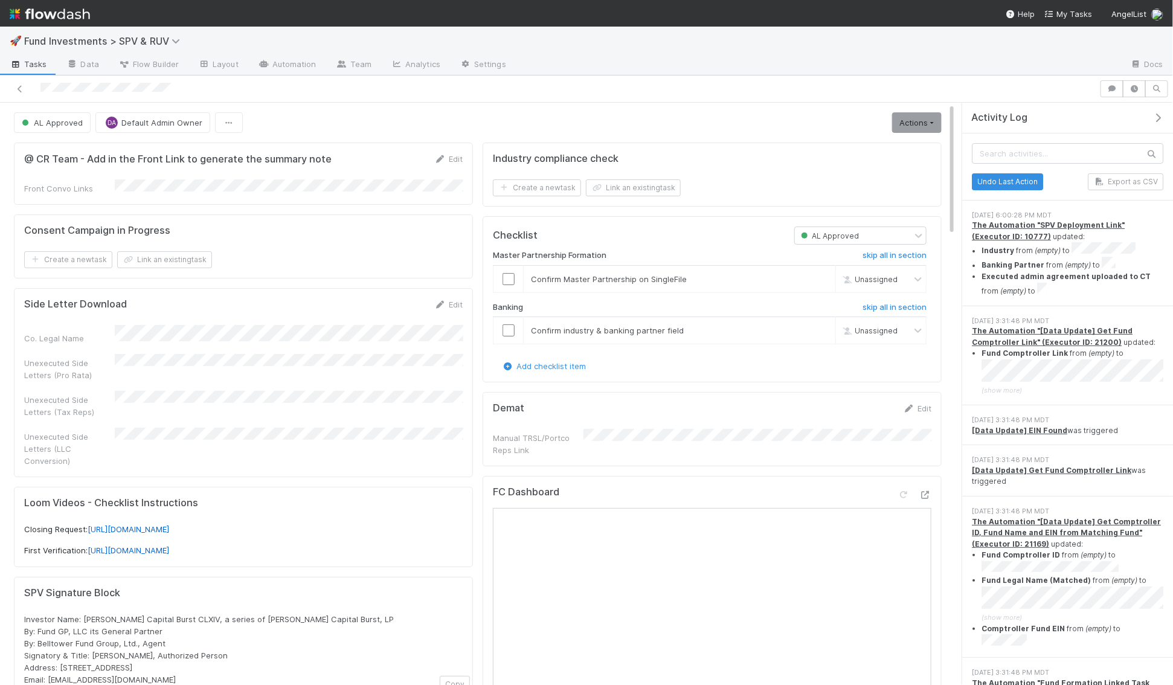
click at [1167, 117] on button "button" at bounding box center [1161, 117] width 25 height 11
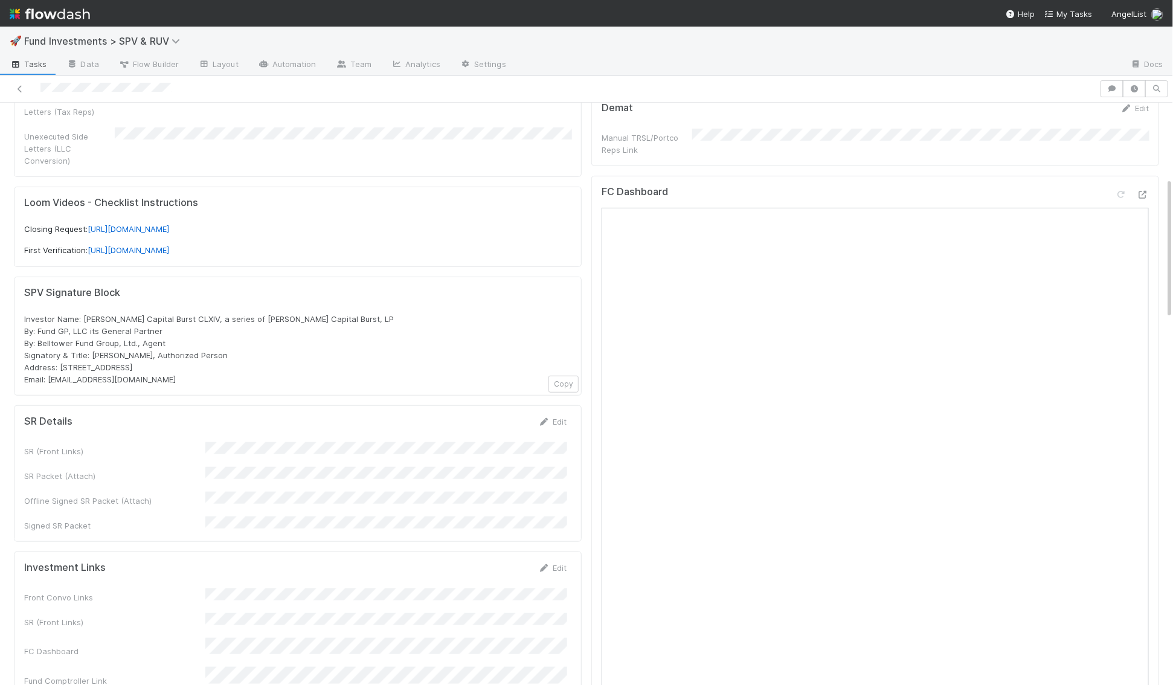
scroll to position [334, 0]
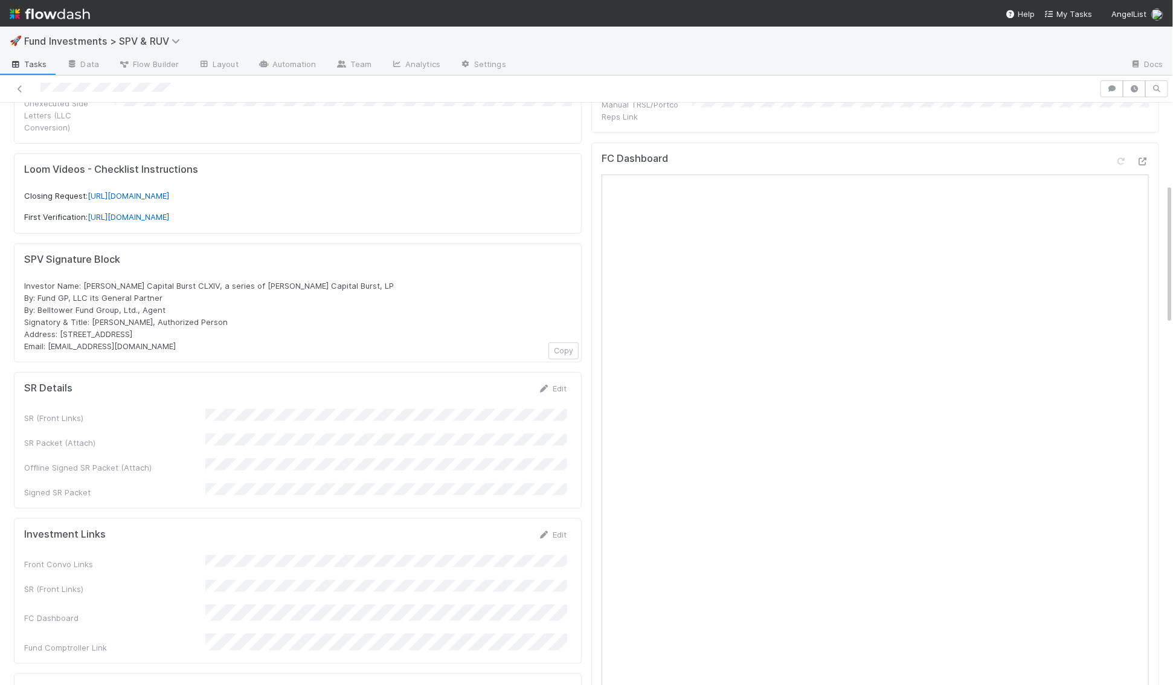
click at [555, 372] on div "SR Details Edit SR (Front Links) SR Packet (Attach) Offline Signed SR Packet (A…" at bounding box center [298, 440] width 568 height 137
click at [555, 384] on link "Edit" at bounding box center [552, 389] width 28 height 10
click at [507, 382] on button "Save" at bounding box center [502, 392] width 34 height 21
click at [562, 534] on link "Edit" at bounding box center [552, 539] width 28 height 10
click at [508, 533] on button "Save" at bounding box center [502, 543] width 34 height 21
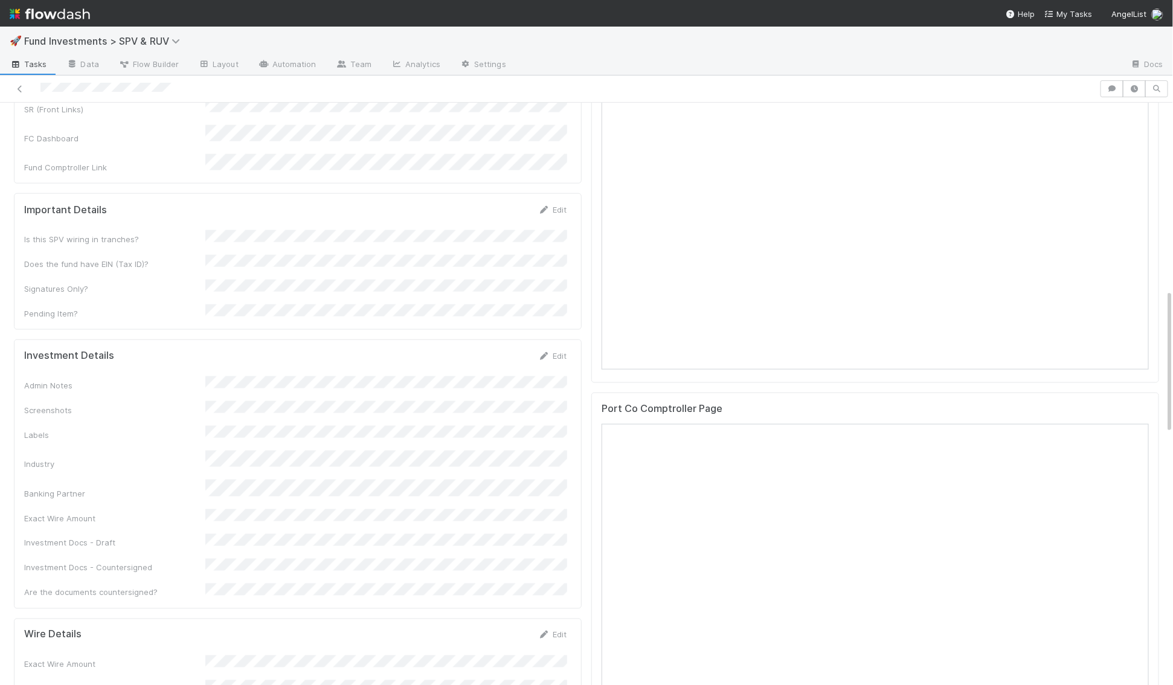
scroll to position [750, 0]
click at [551, 356] on link "Edit" at bounding box center [552, 361] width 28 height 10
click at [186, 390] on div "Admin Notes" at bounding box center [295, 413] width 543 height 47
click at [202, 390] on div "Admin Notes" at bounding box center [295, 413] width 543 height 47
click at [129, 355] on form "Investment Details Save Cancel Admin Notes Screenshots Labels Industry Banking …" at bounding box center [295, 528] width 543 height 346
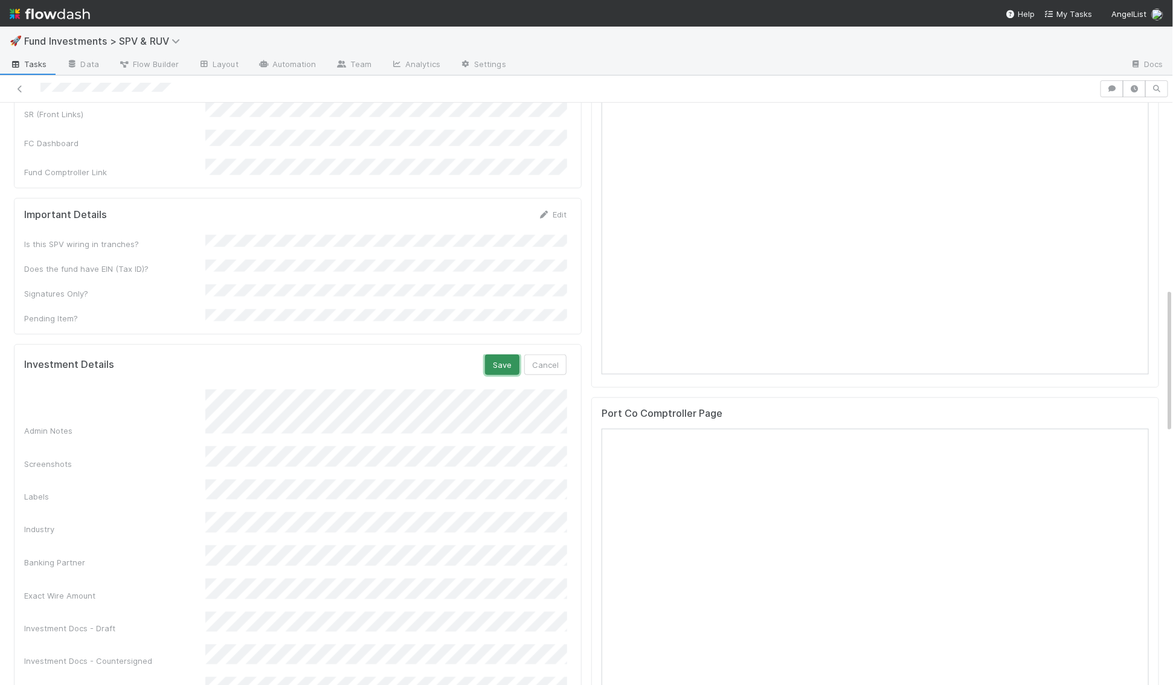
click at [499, 355] on button "Save" at bounding box center [502, 365] width 34 height 21
click at [542, 357] on icon at bounding box center [544, 361] width 12 height 8
click at [184, 390] on div "Admin Notes" at bounding box center [295, 413] width 543 height 47
click at [494, 355] on button "Save" at bounding box center [502, 365] width 34 height 21
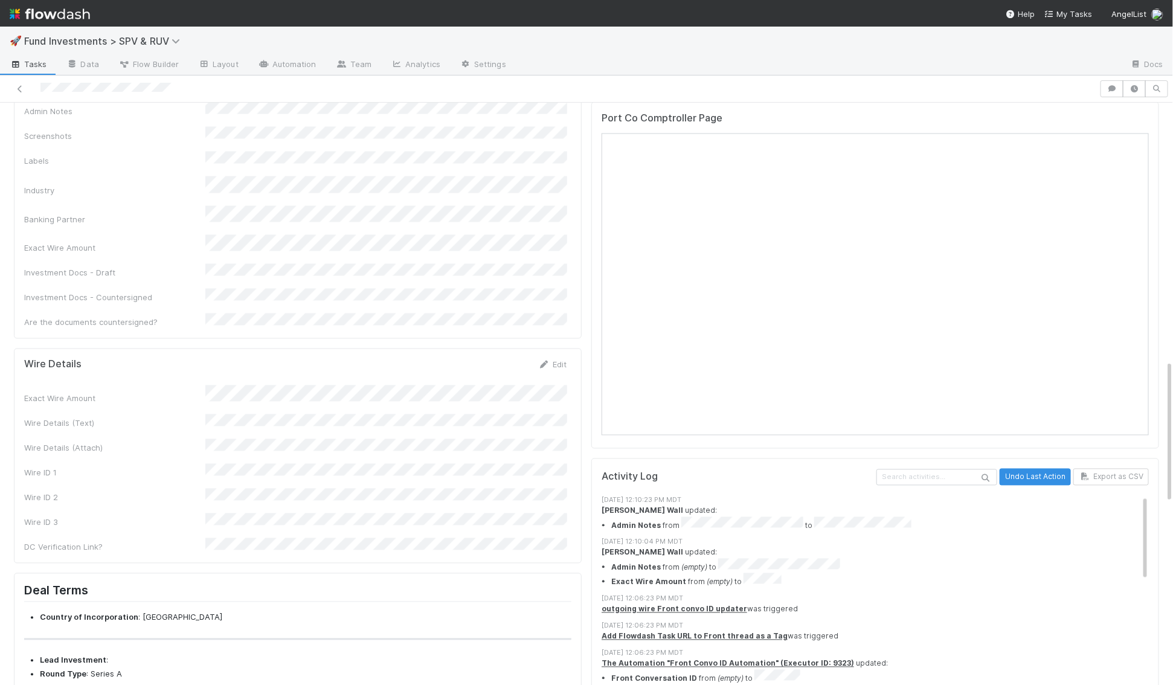
scroll to position [1054, 0]
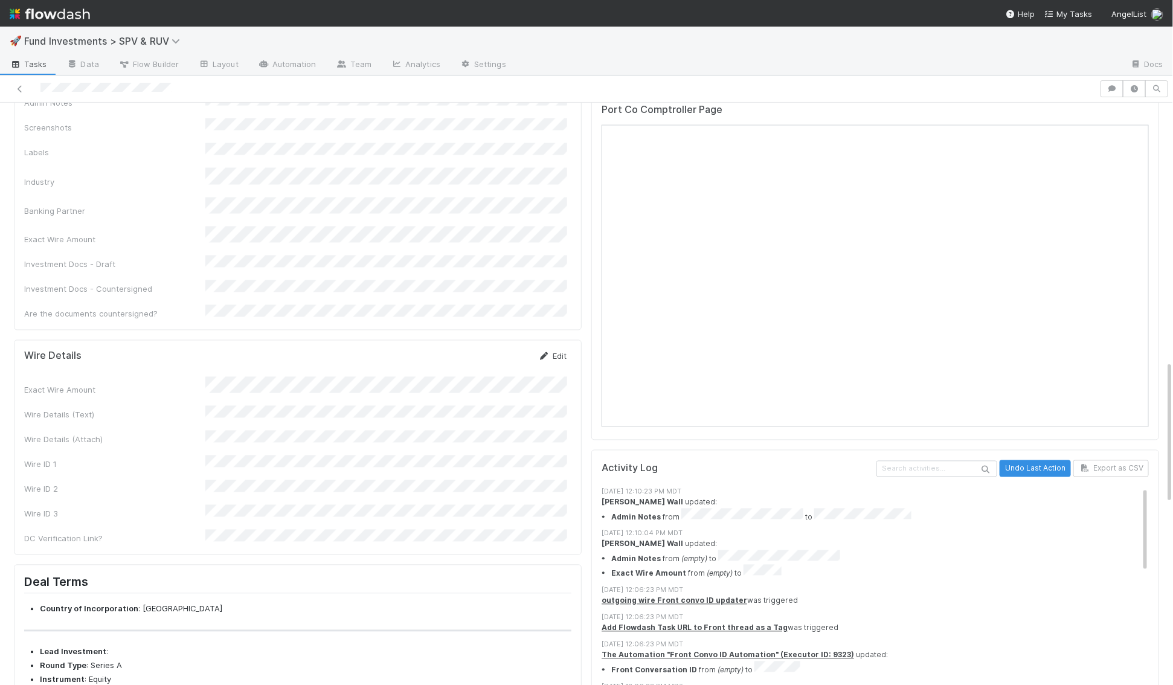
click at [555, 352] on link "Edit" at bounding box center [552, 357] width 28 height 10
click at [144, 386] on div "Exact Wire Amount" at bounding box center [295, 398] width 543 height 24
click at [504, 350] on button "Save" at bounding box center [502, 360] width 34 height 21
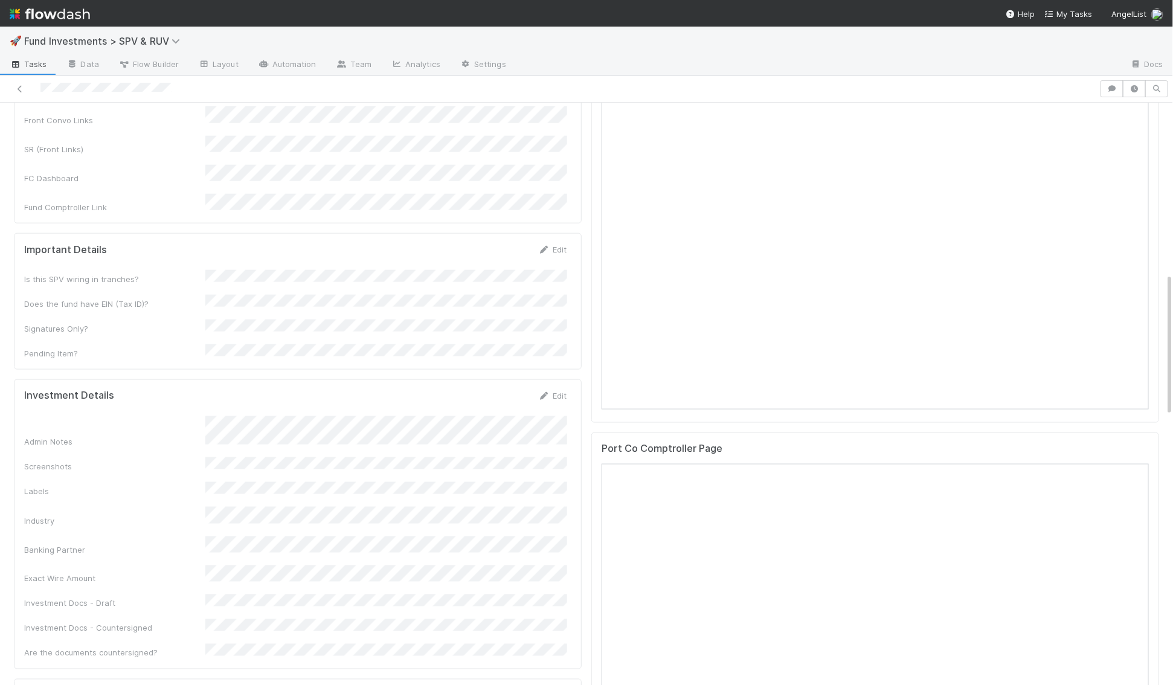
scroll to position [813, 0]
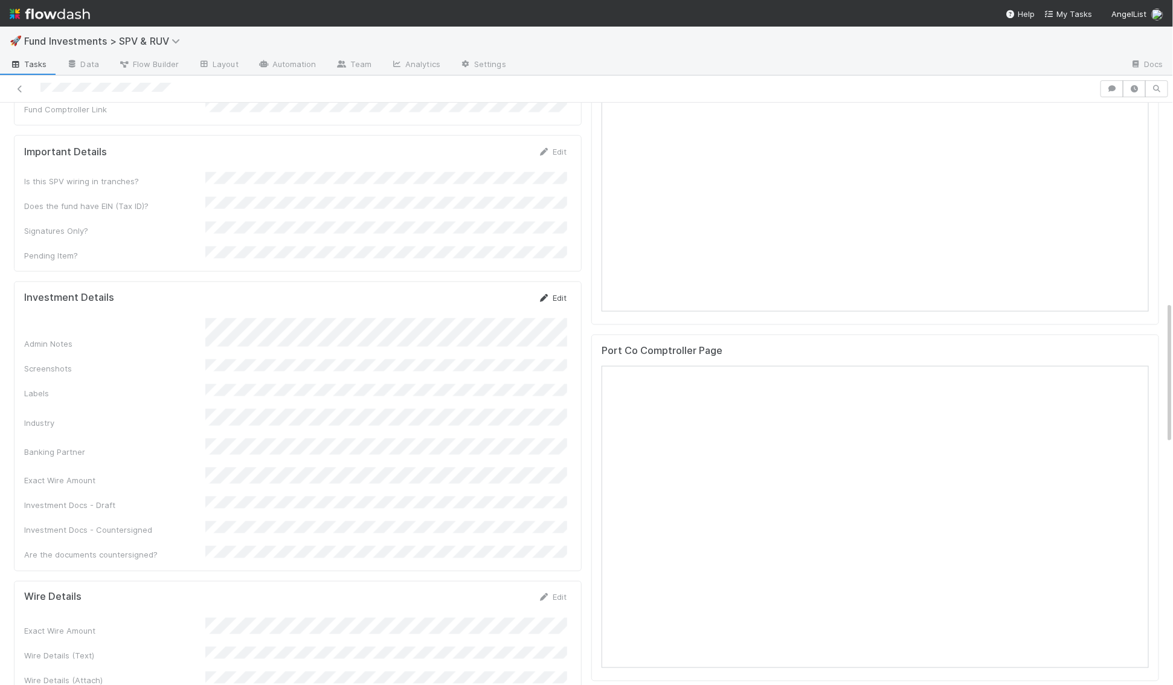
click at [565, 293] on link "Edit" at bounding box center [552, 298] width 28 height 10
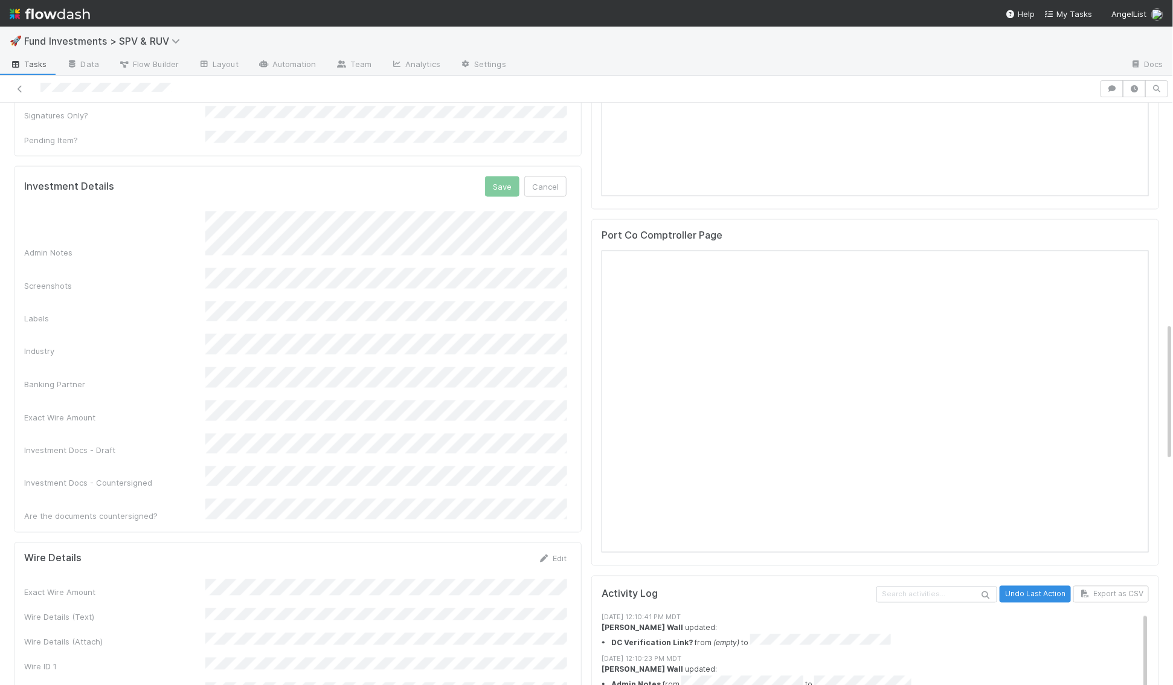
scroll to position [929, 0]
click at [560, 553] on link "Edit" at bounding box center [552, 558] width 28 height 10
click at [505, 552] on button "Save" at bounding box center [502, 562] width 34 height 21
click at [514, 176] on form "Investment Details Save Cancel Admin Notes Screenshots Labels Industry Banking …" at bounding box center [295, 349] width 543 height 346
click at [511, 176] on button "Save" at bounding box center [502, 186] width 34 height 21
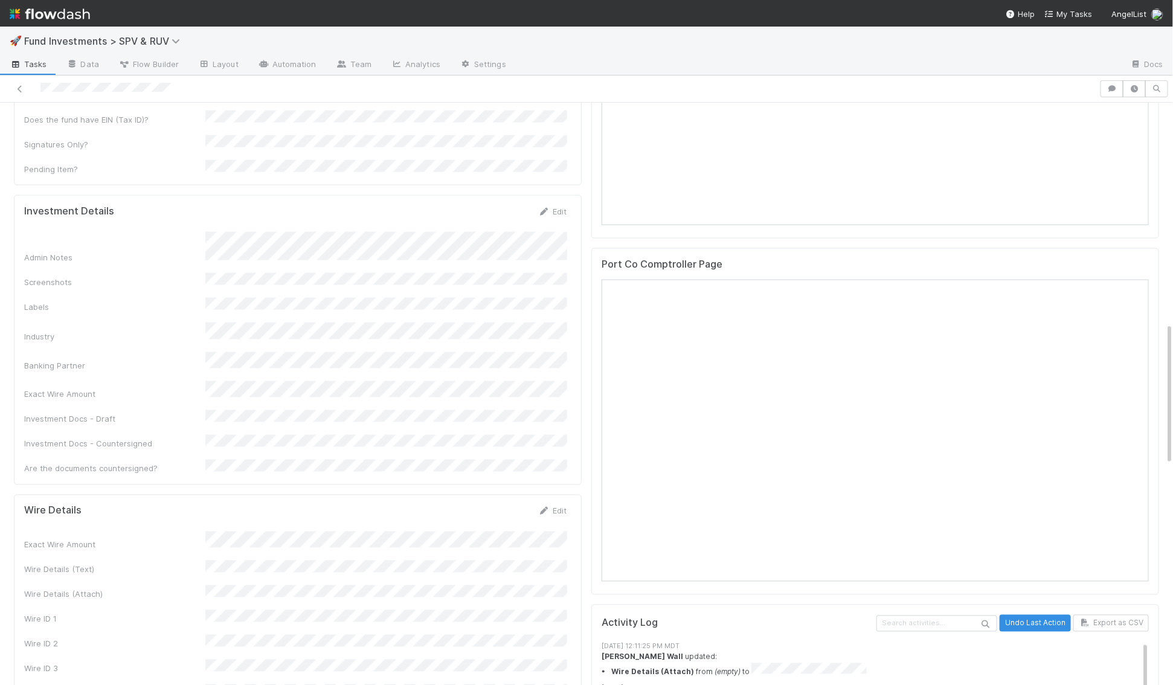
scroll to position [889, 0]
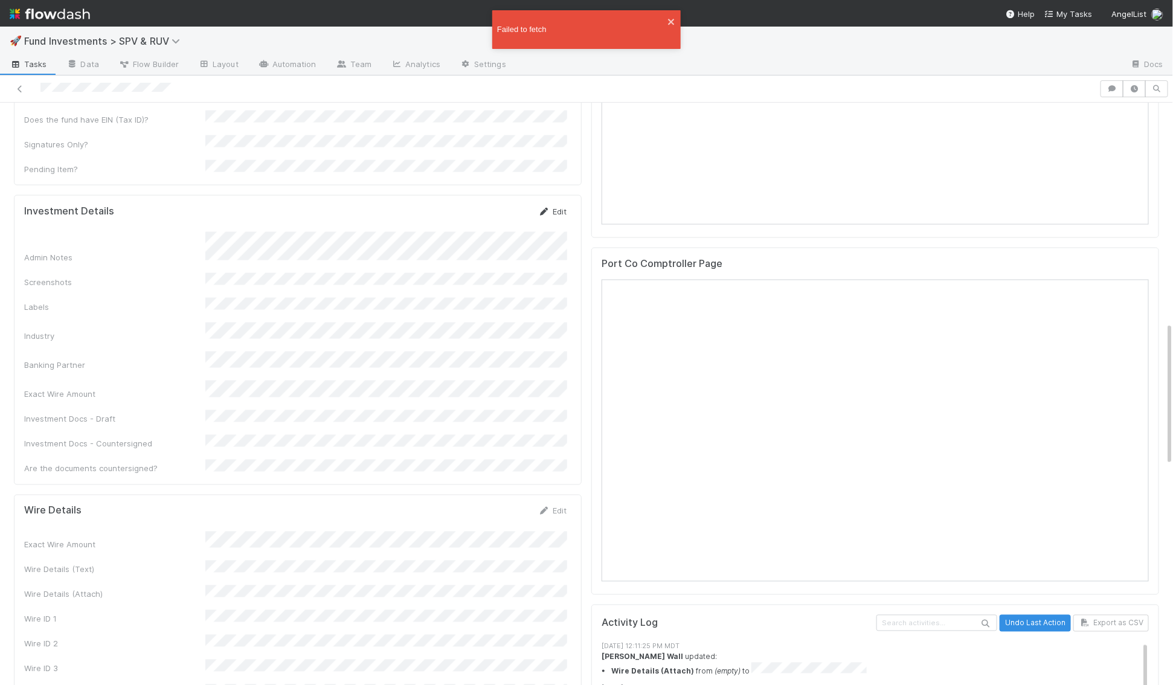
click at [553, 207] on link "Edit" at bounding box center [552, 212] width 28 height 10
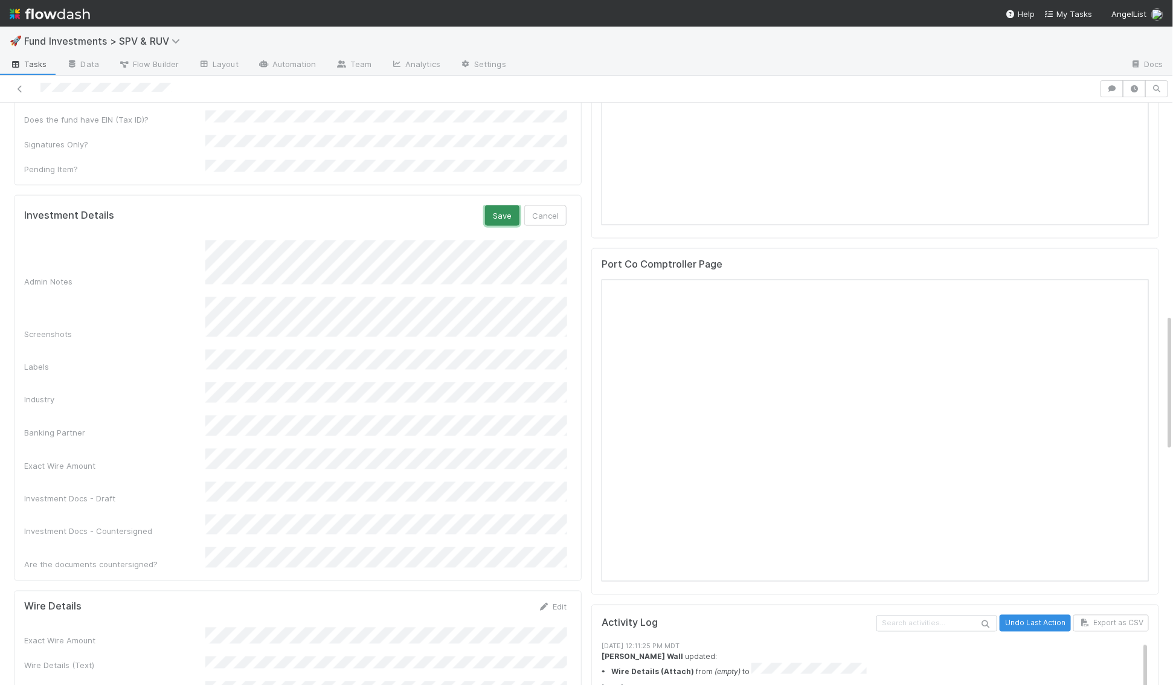
click at [501, 205] on button "Save" at bounding box center [502, 215] width 34 height 21
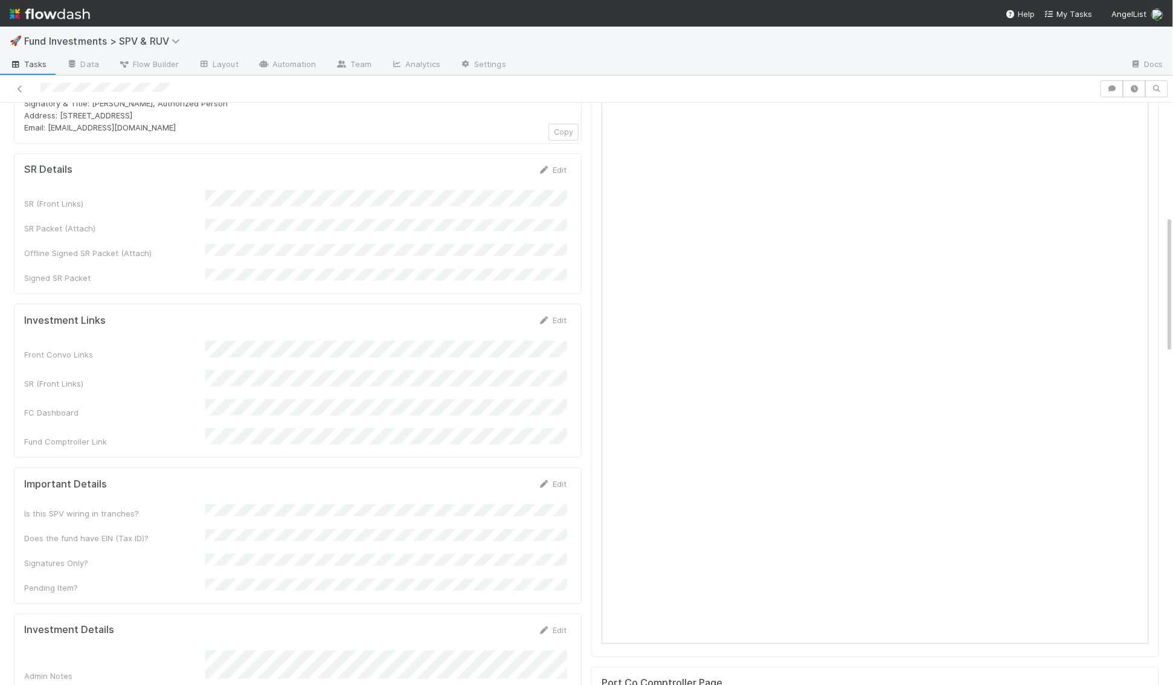
scroll to position [0, 0]
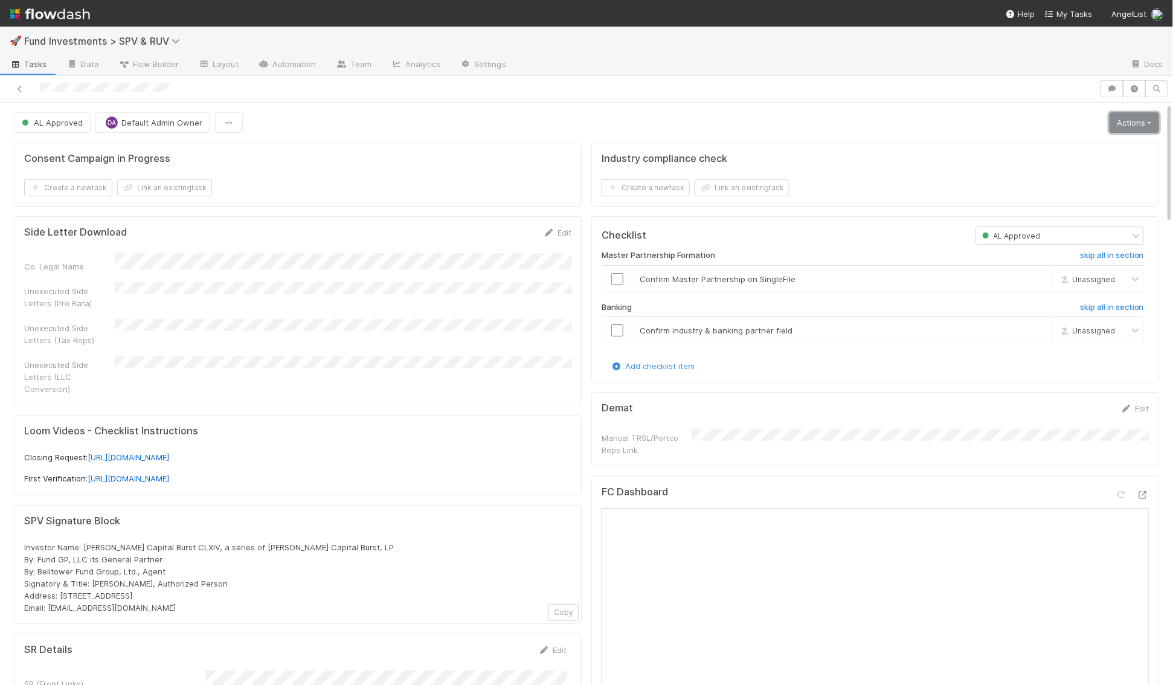
click at [1131, 112] on link "Actions" at bounding box center [1135, 122] width 50 height 21
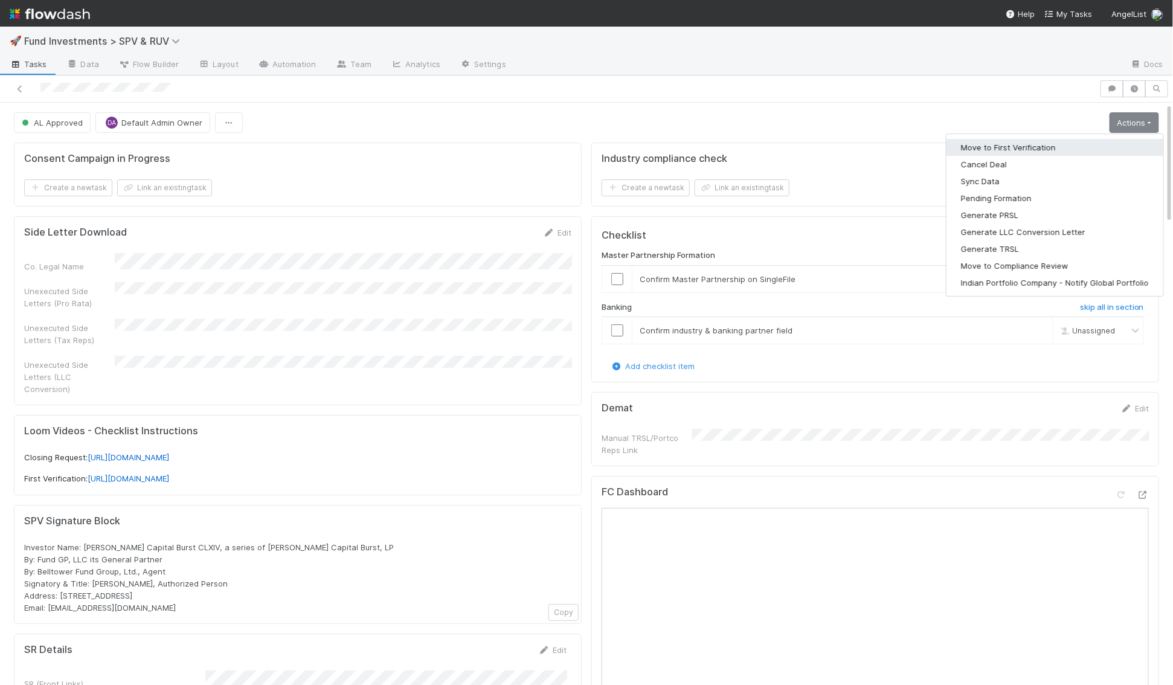
click at [1102, 146] on button "Move to First Verification" at bounding box center [1055, 147] width 217 height 17
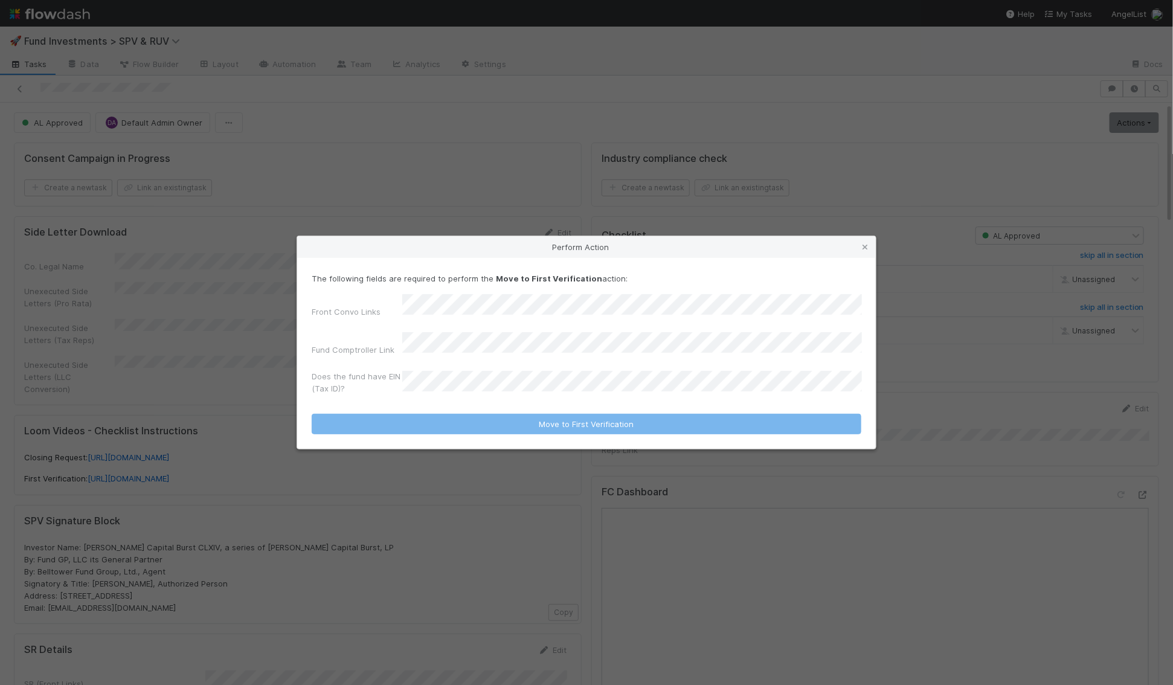
click at [260, 340] on div "Perform Action The following fields are required to perform the Move to First V…" at bounding box center [586, 342] width 1173 height 685
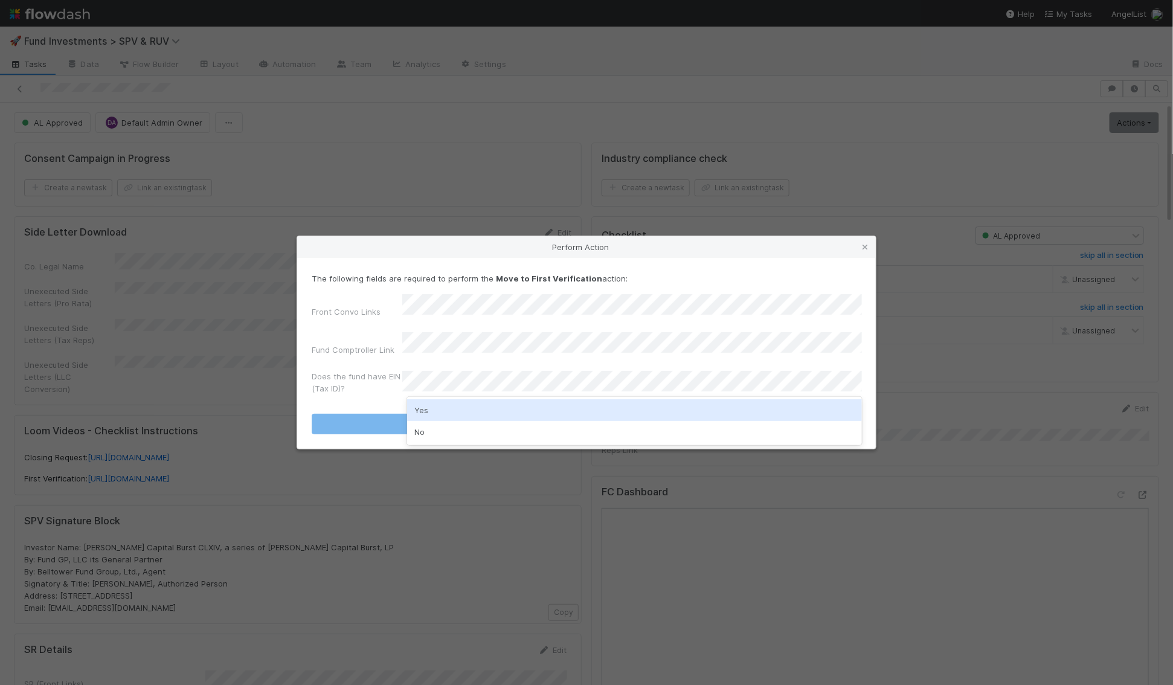
click at [537, 415] on div "Yes" at bounding box center [634, 410] width 455 height 22
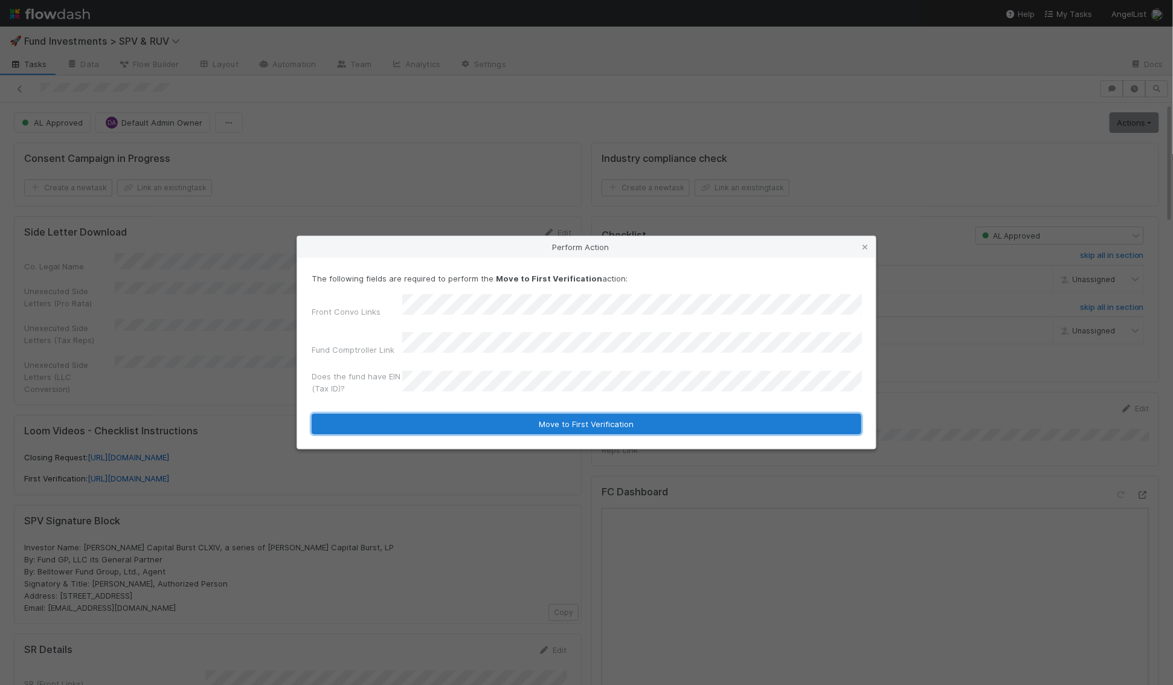
click at [537, 414] on button "Move to First Verification" at bounding box center [587, 424] width 550 height 21
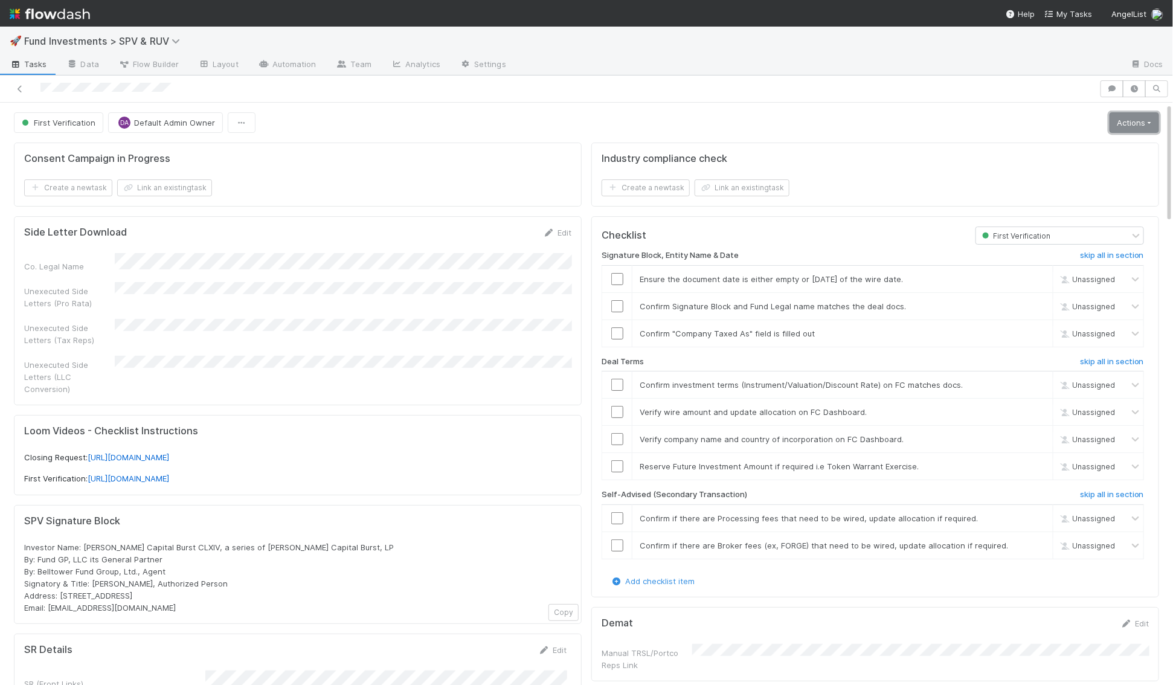
click at [1153, 123] on link "Actions" at bounding box center [1135, 122] width 50 height 21
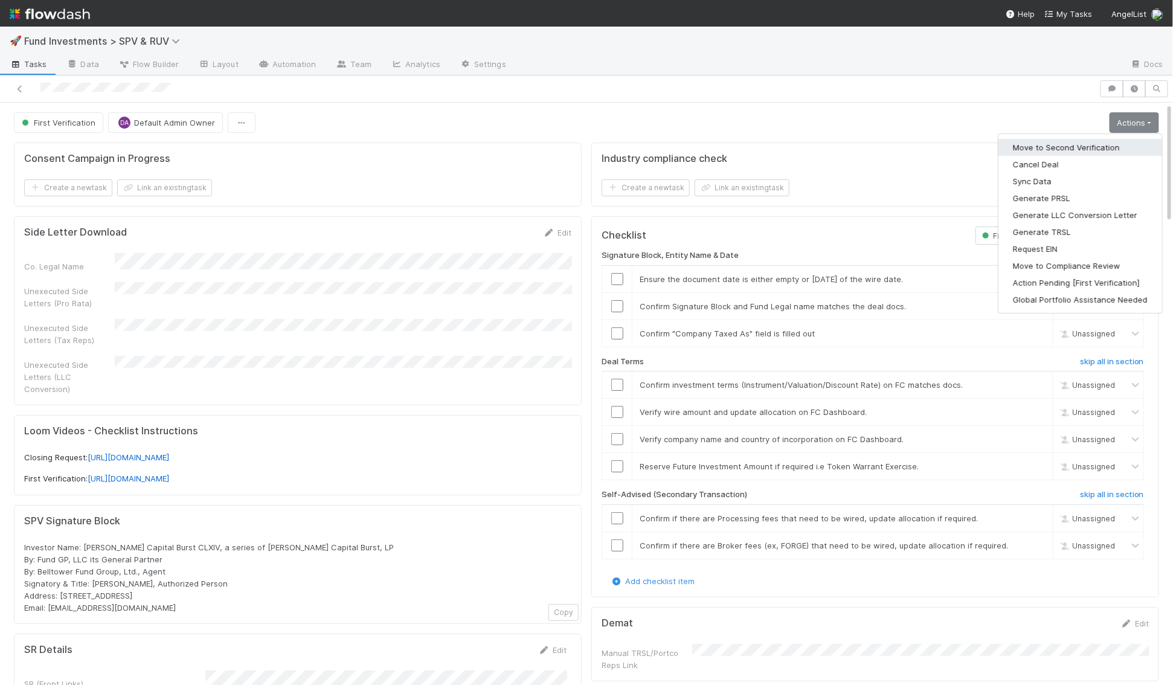
click at [1103, 143] on button "Move to Second Verification" at bounding box center [1081, 147] width 164 height 17
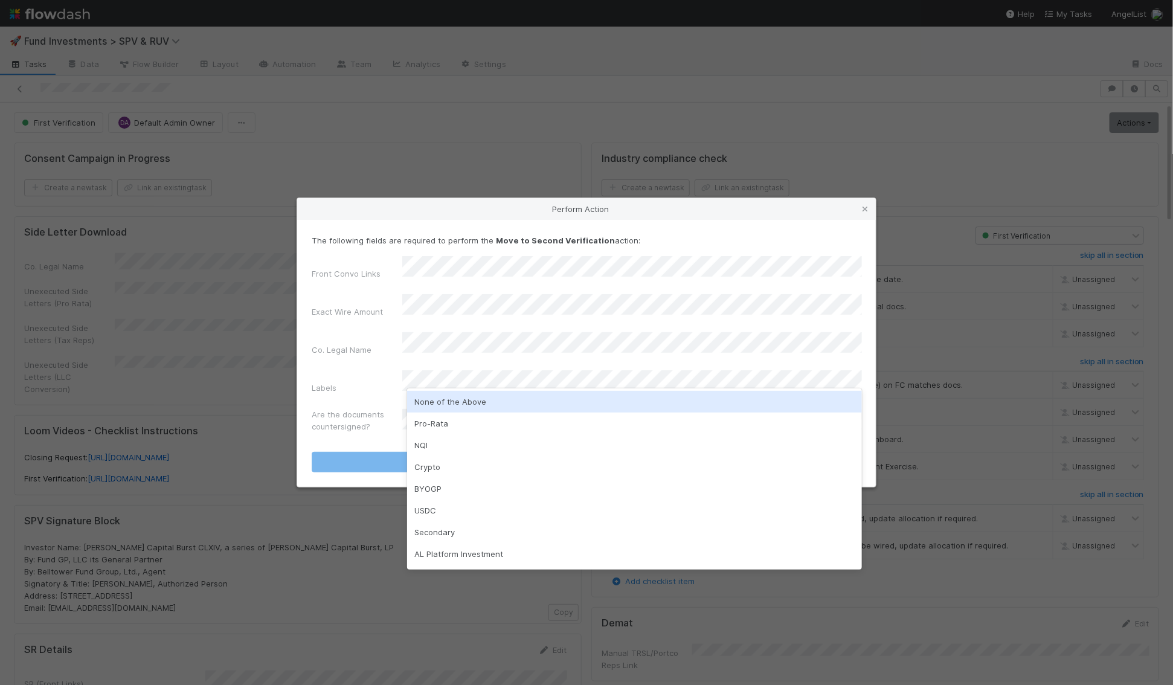
click at [433, 405] on div "None of the Above" at bounding box center [634, 402] width 455 height 22
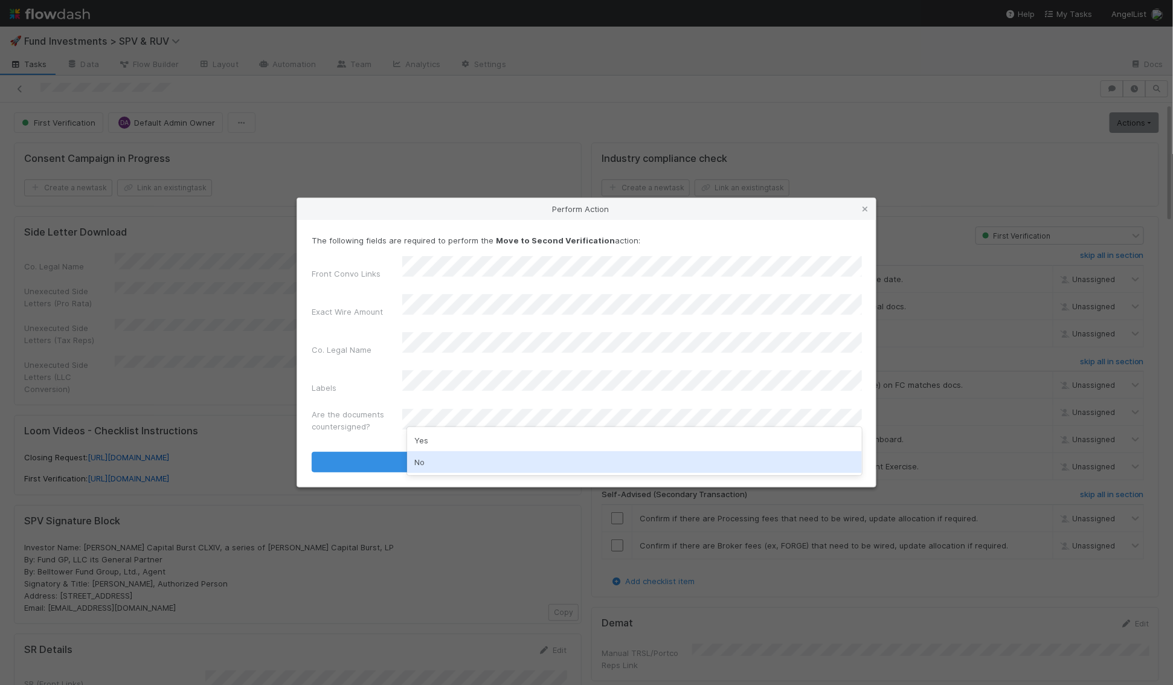
click at [428, 466] on div "No" at bounding box center [634, 462] width 455 height 22
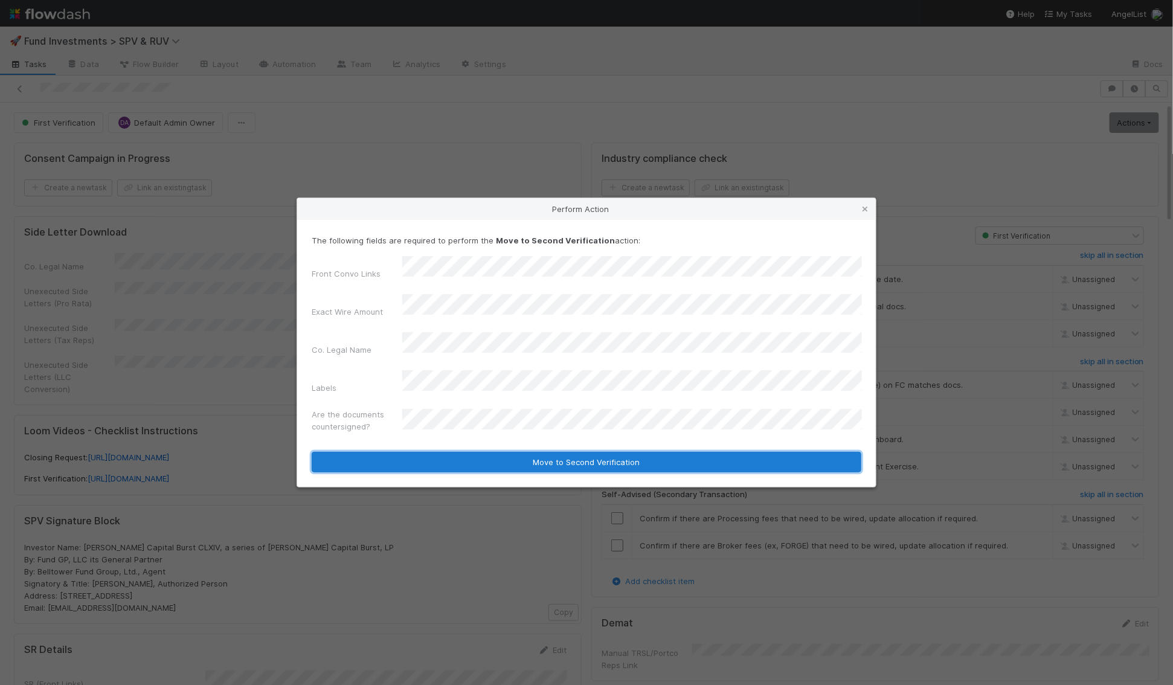
click at [428, 452] on button "Move to Second Verification" at bounding box center [587, 462] width 550 height 21
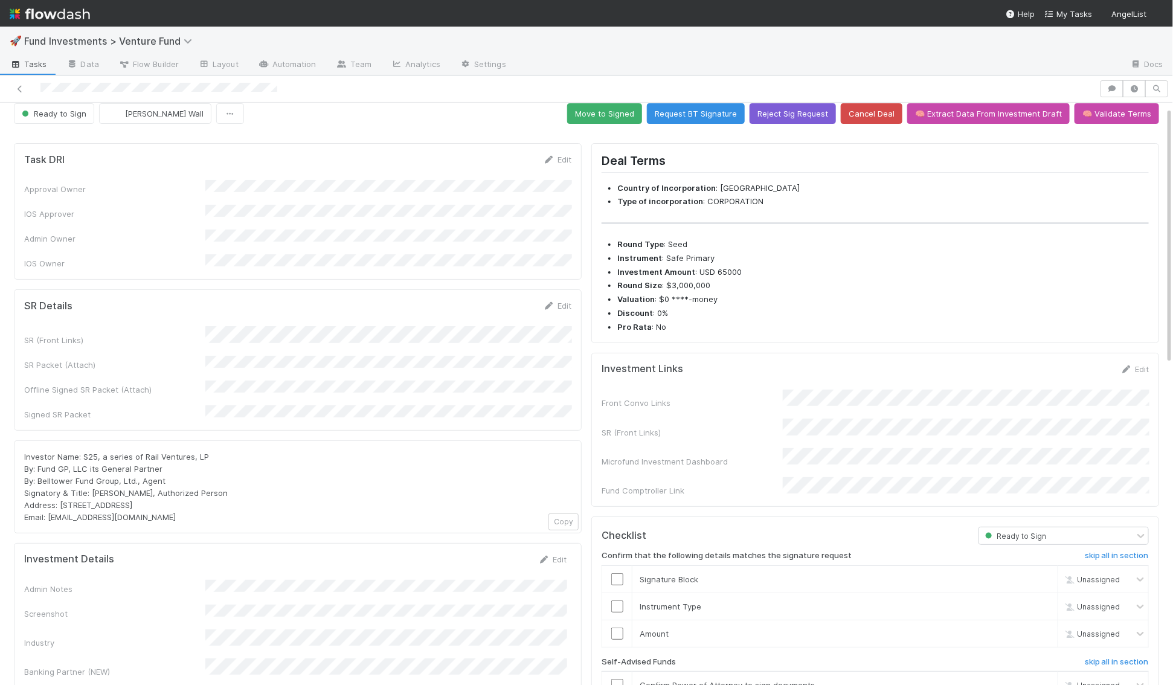
scroll to position [8, 0]
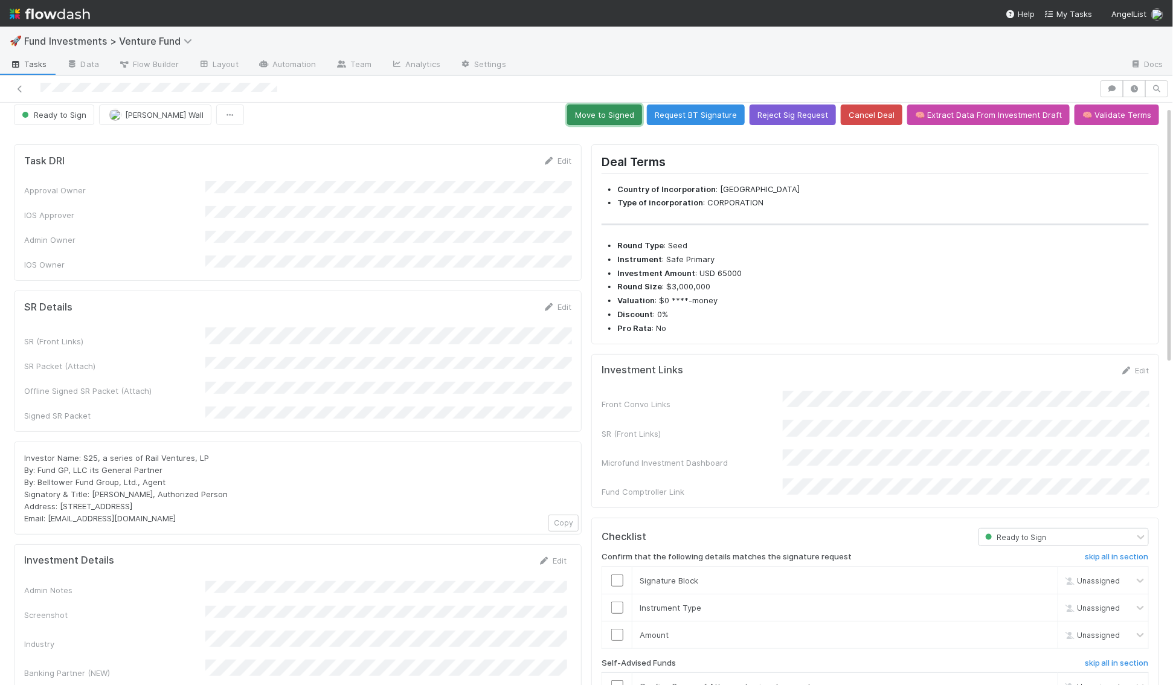
click at [613, 118] on button "Move to Signed" at bounding box center [604, 115] width 75 height 21
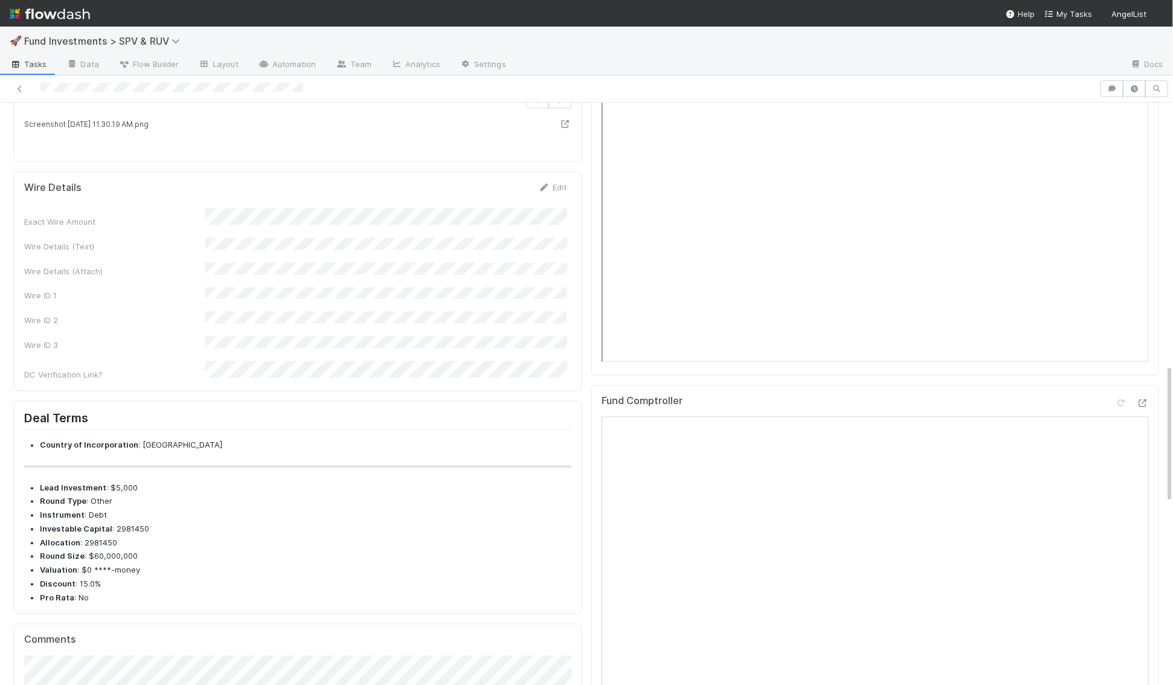
scroll to position [1084, 0]
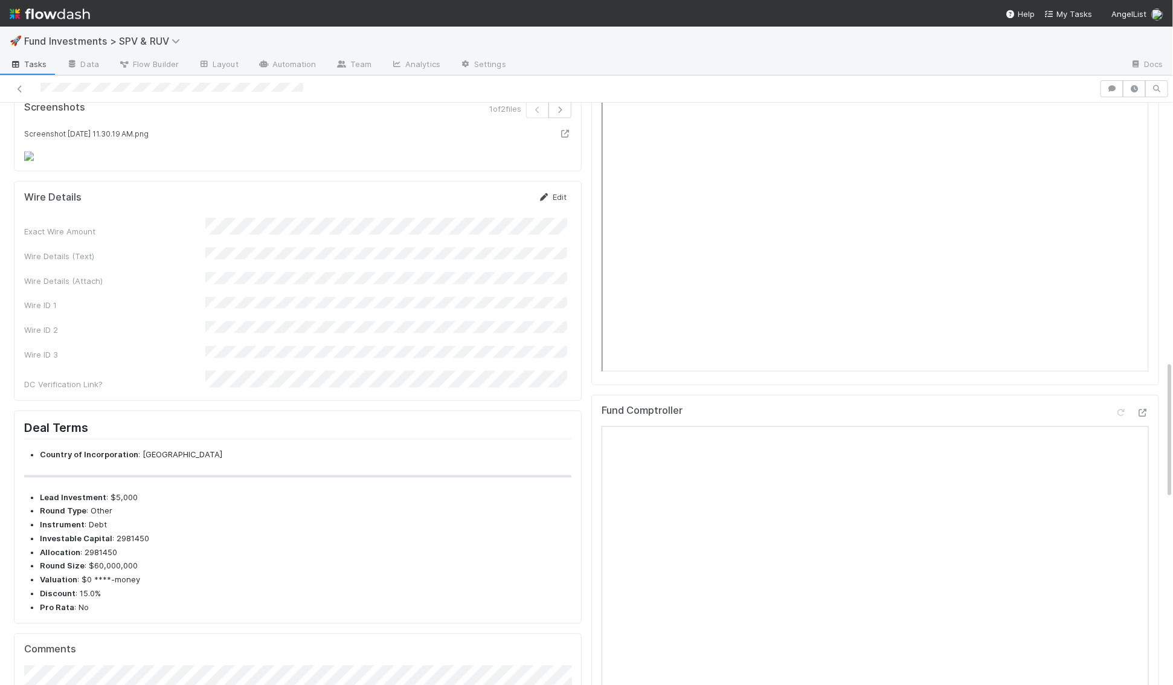
click at [547, 194] on icon at bounding box center [544, 198] width 12 height 8
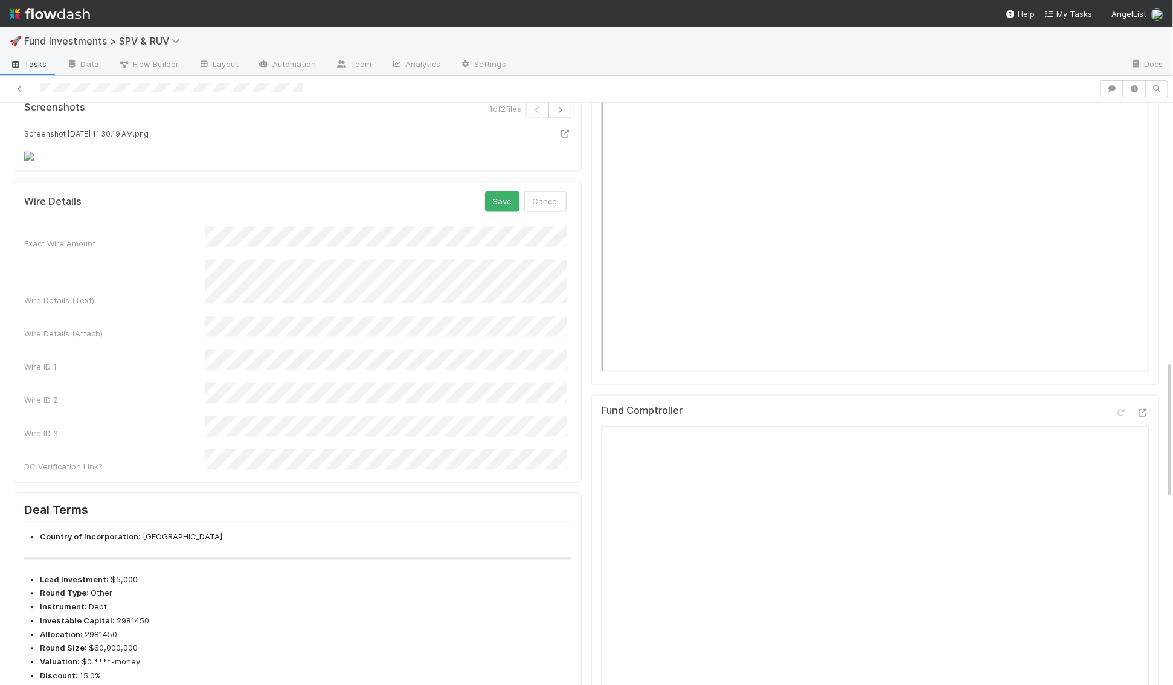
click at [161, 450] on div "DC Verification Link?" at bounding box center [295, 462] width 543 height 24
click at [495, 192] on button "Save" at bounding box center [502, 202] width 34 height 21
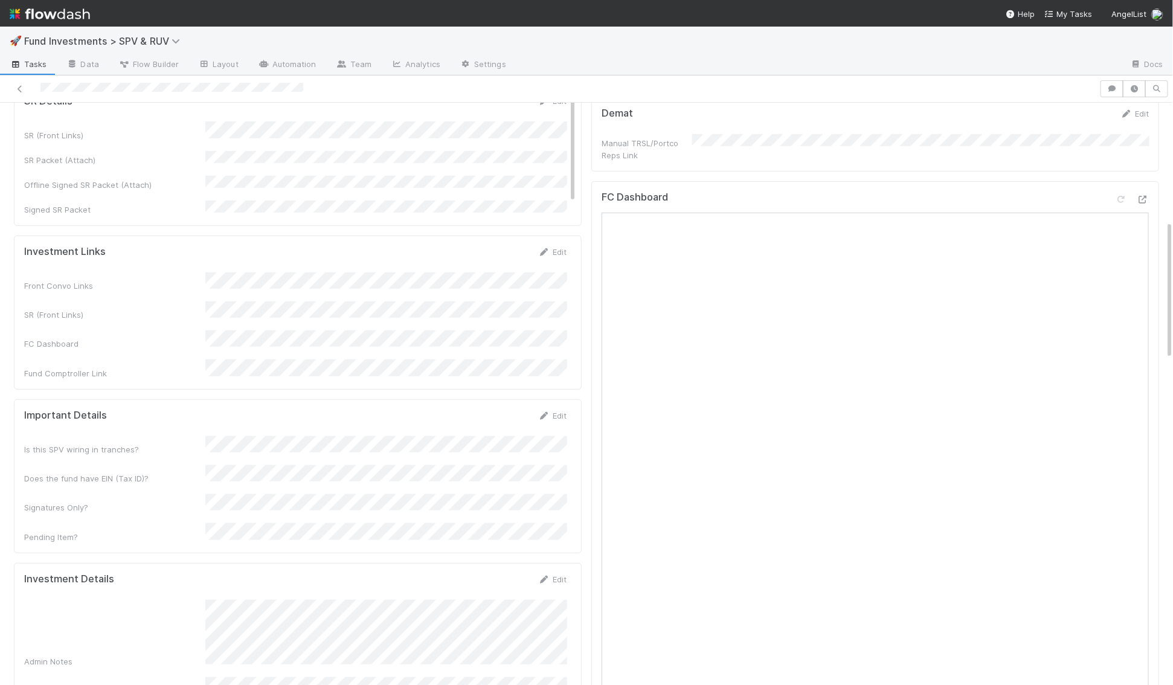
scroll to position [0, 0]
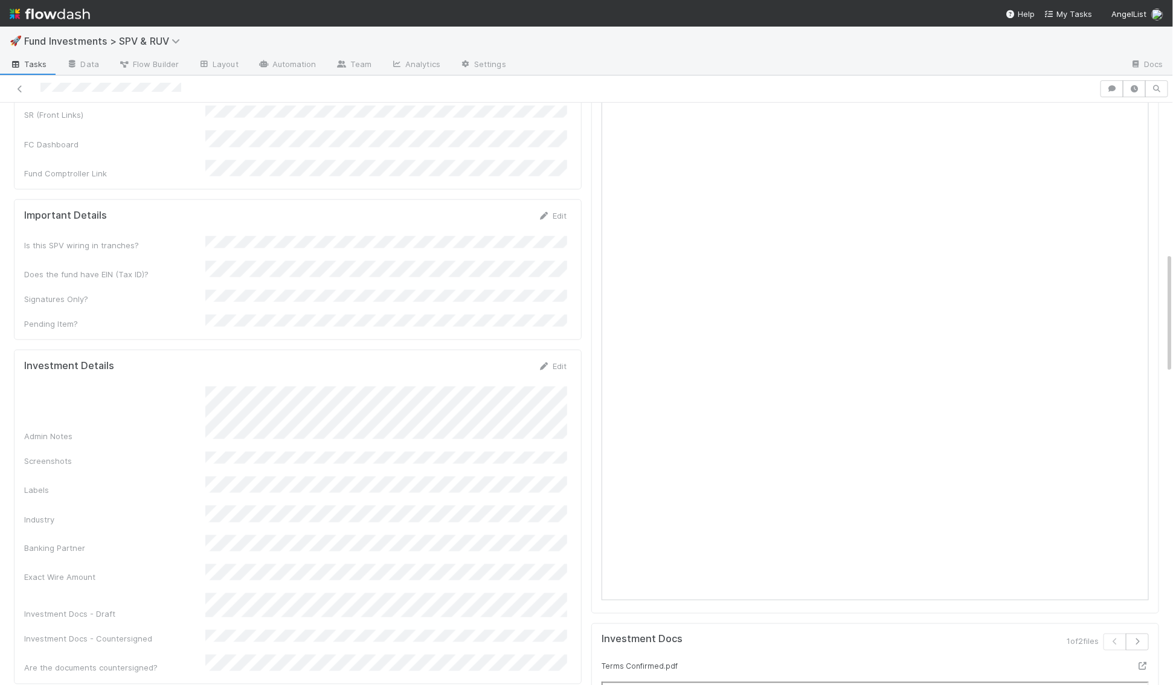
scroll to position [741, 0]
